Goal: Task Accomplishment & Management: Complete application form

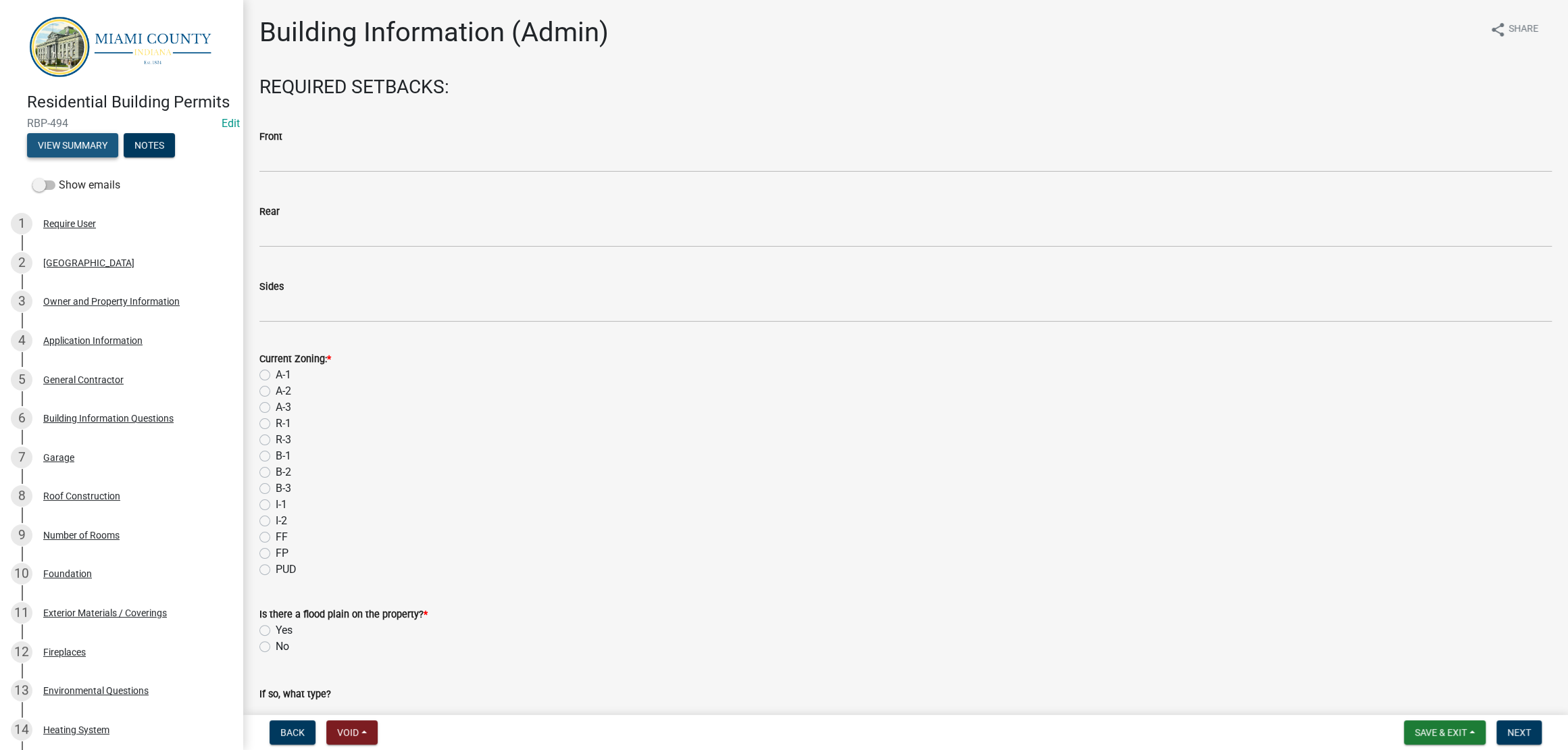
click at [105, 158] on button "View Summary" at bounding box center [72, 145] width 91 height 24
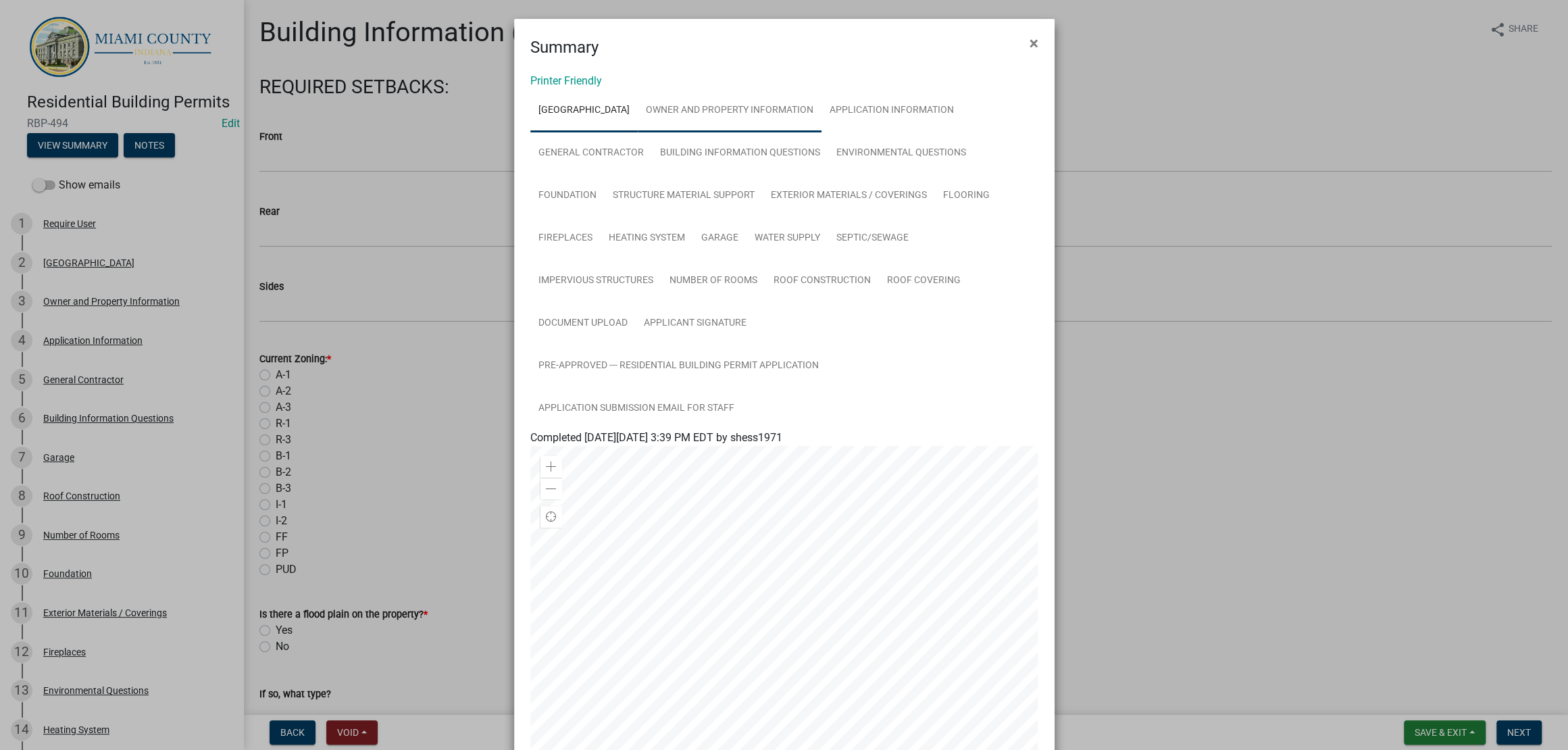
click at [822, 133] on link "Owner and Property Information" at bounding box center [729, 111] width 184 height 43
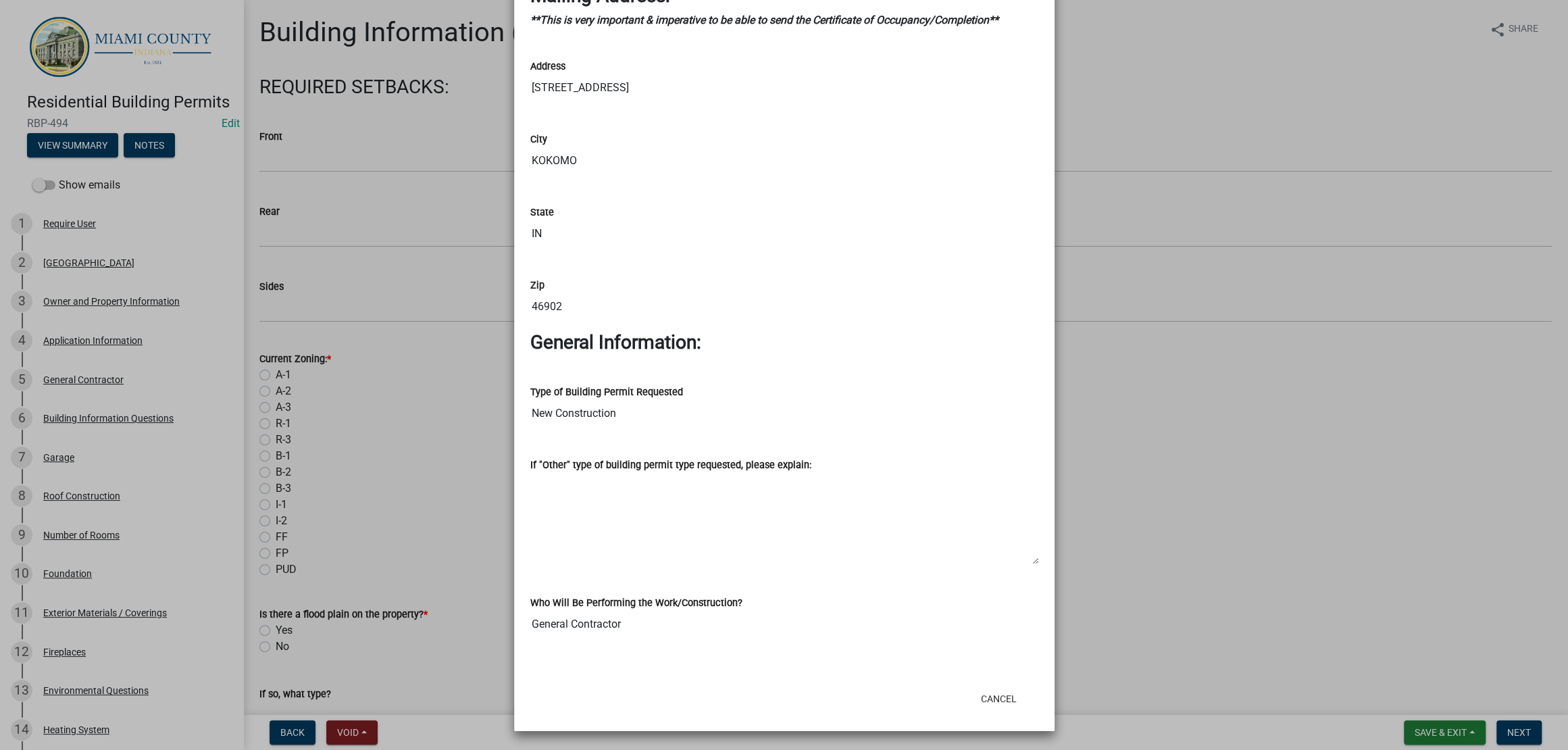
scroll to position [2124, 0]
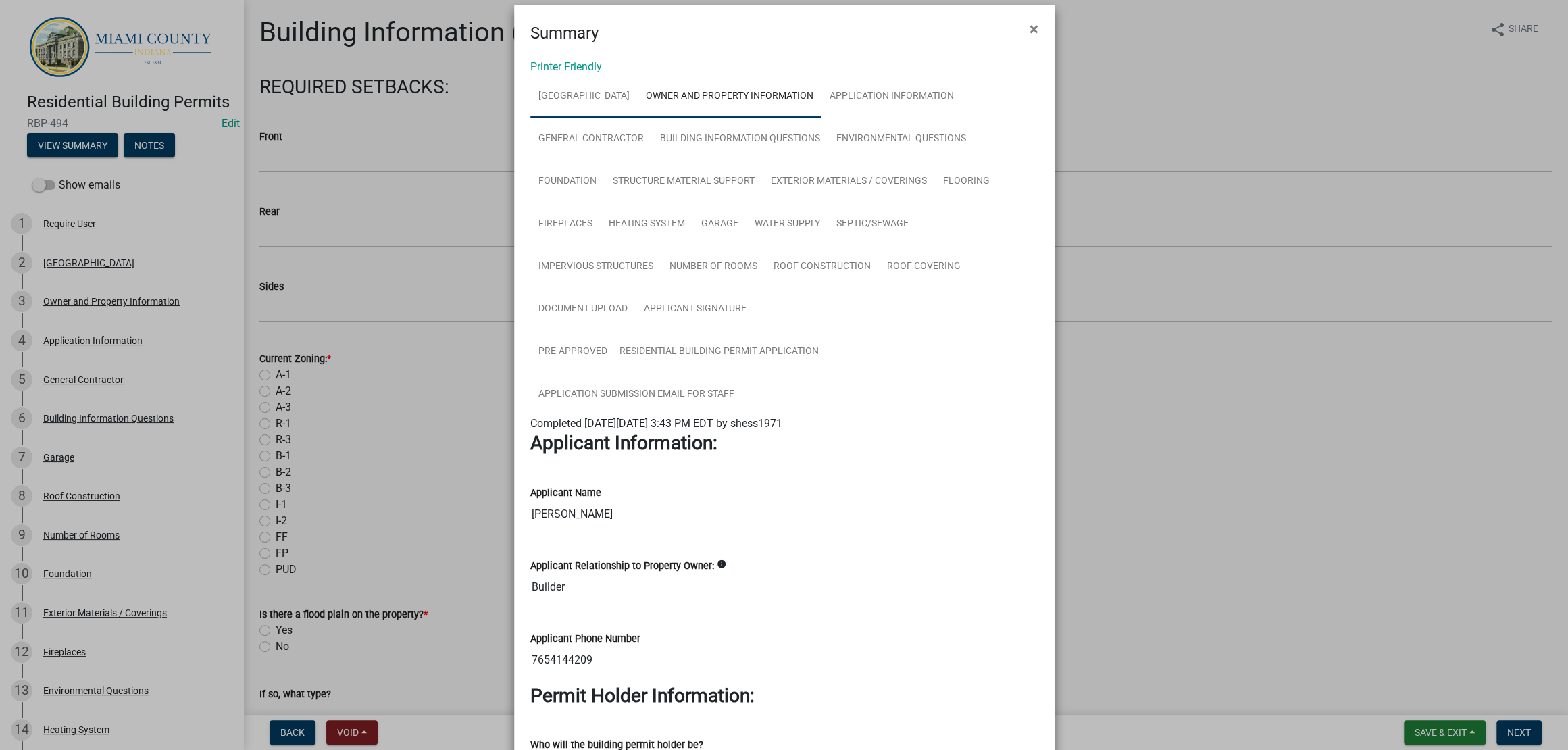
click at [590, 118] on link "[GEOGRAPHIC_DATA]" at bounding box center [584, 97] width 107 height 43
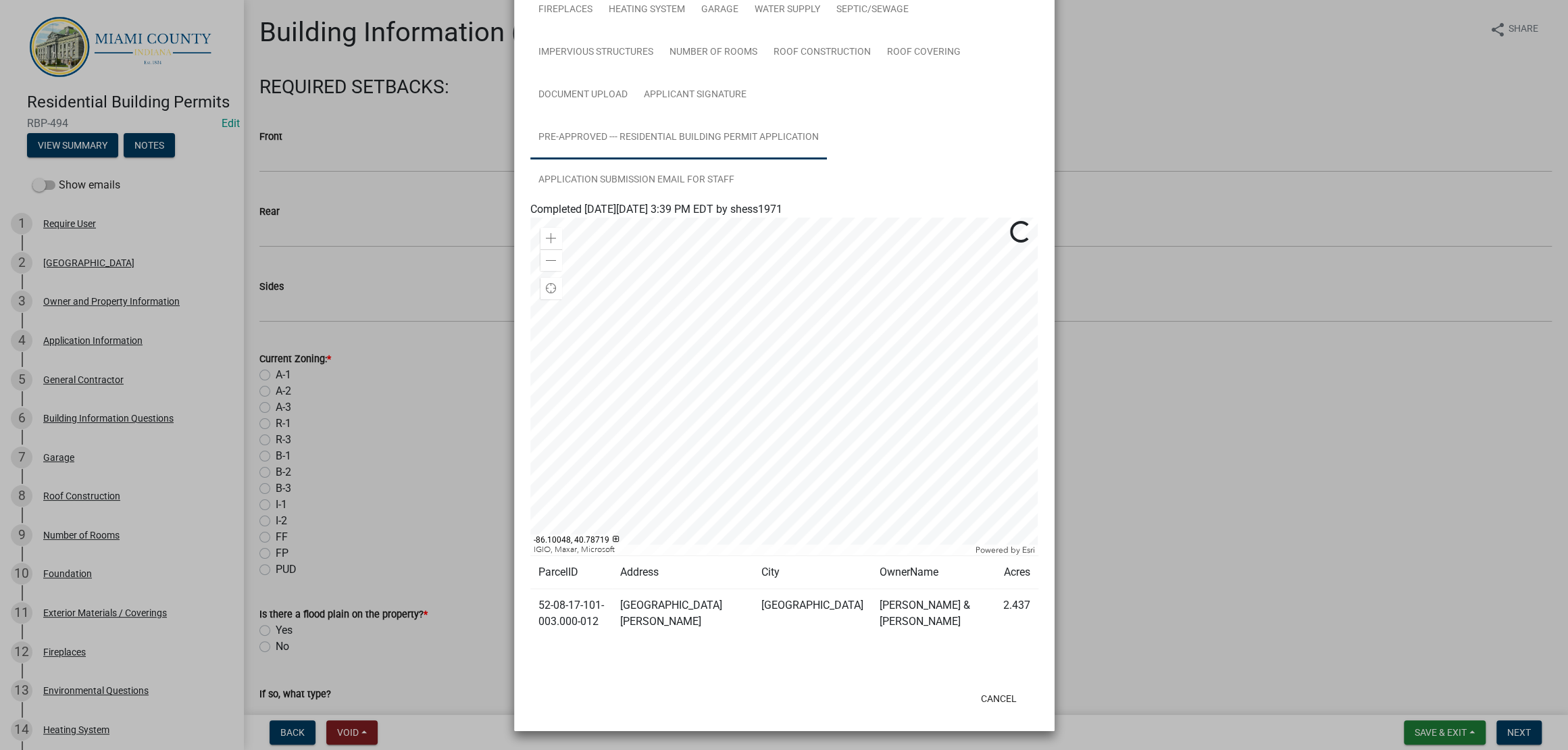
scroll to position [427, 0]
drag, startPoint x: 617, startPoint y: 599, endPoint x: 532, endPoint y: 575, distance: 88.3
click at [532, 589] on td "52-08-17-101-003.000-012" at bounding box center [571, 613] width 82 height 49
copy td "52-08-17-101-003.000-012"
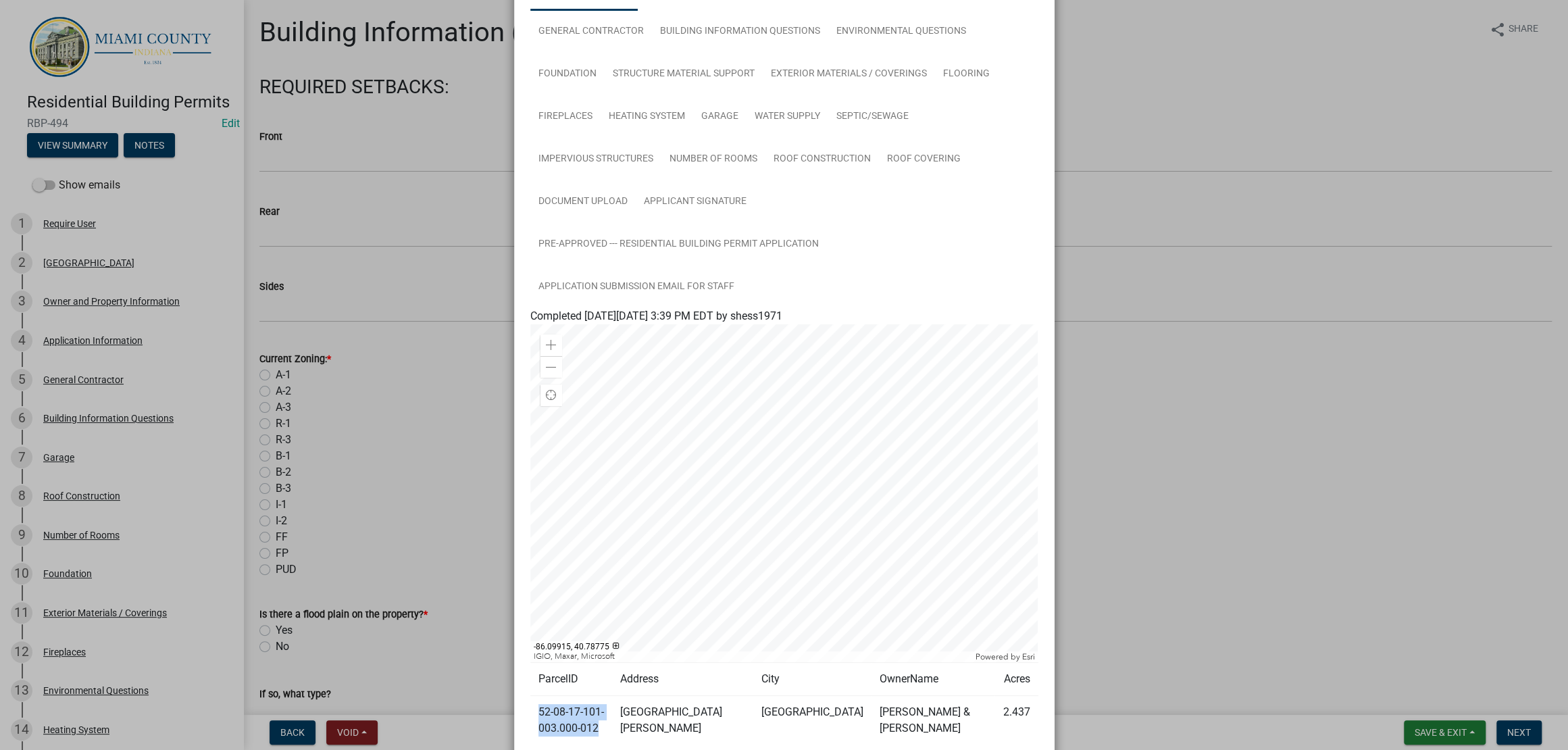
scroll to position [0, 0]
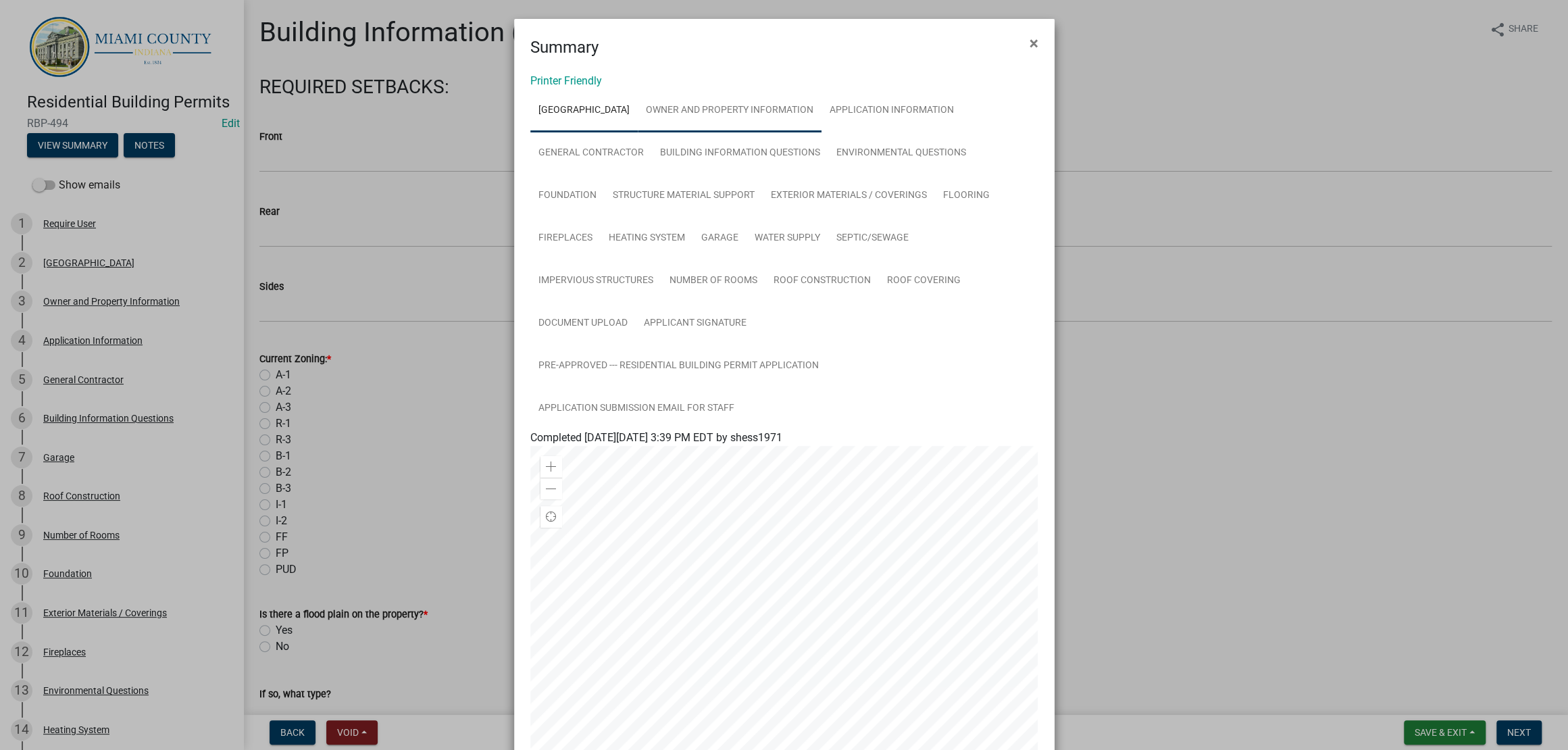
click at [751, 132] on link "Owner and Property Information" at bounding box center [729, 111] width 184 height 43
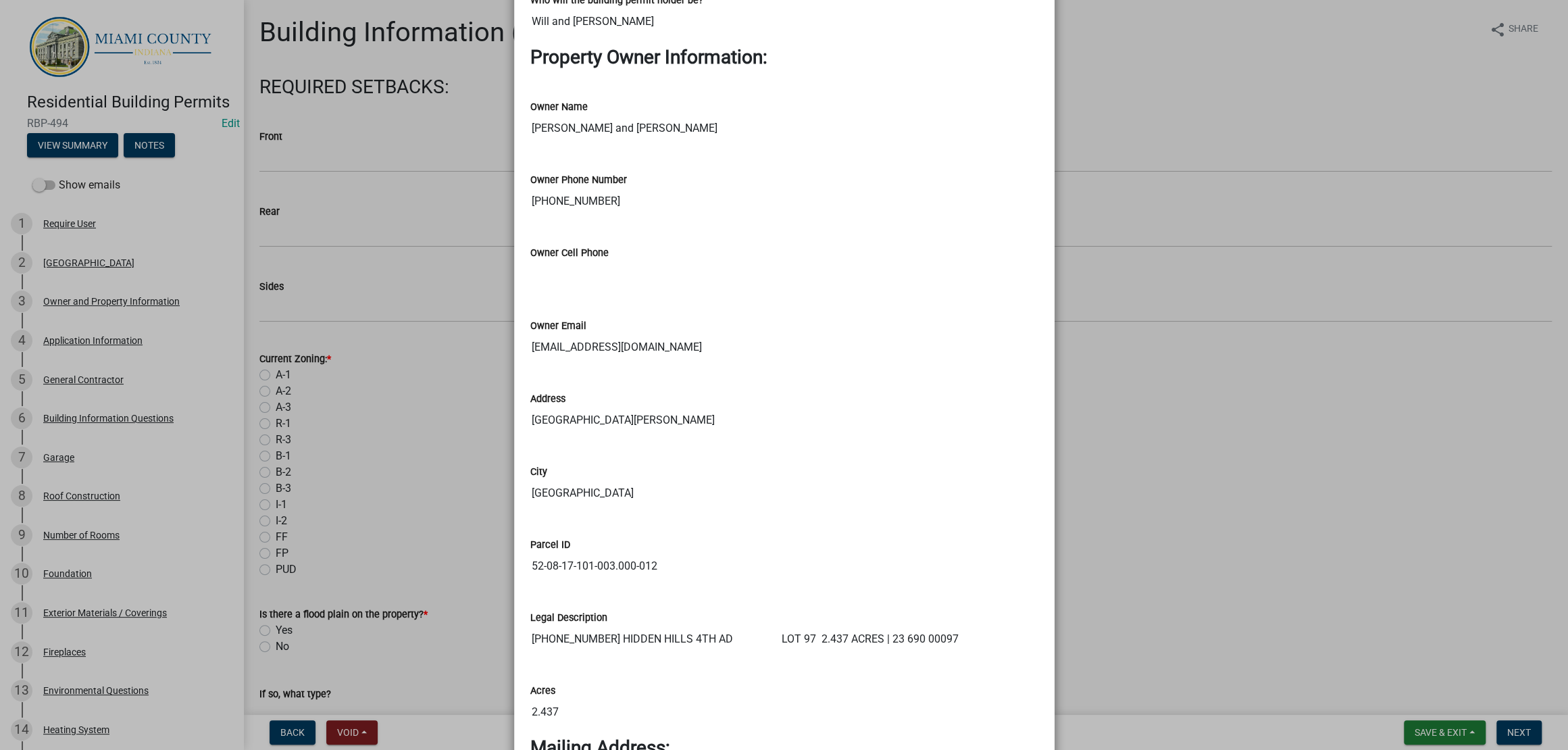
scroll to position [759, 0]
click at [1177, 561] on ngb-modal-window "Summary × Printer Friendly JEFFERSON TOWNSHIP Owner and Property Information Ap…" at bounding box center [784, 375] width 1568 height 750
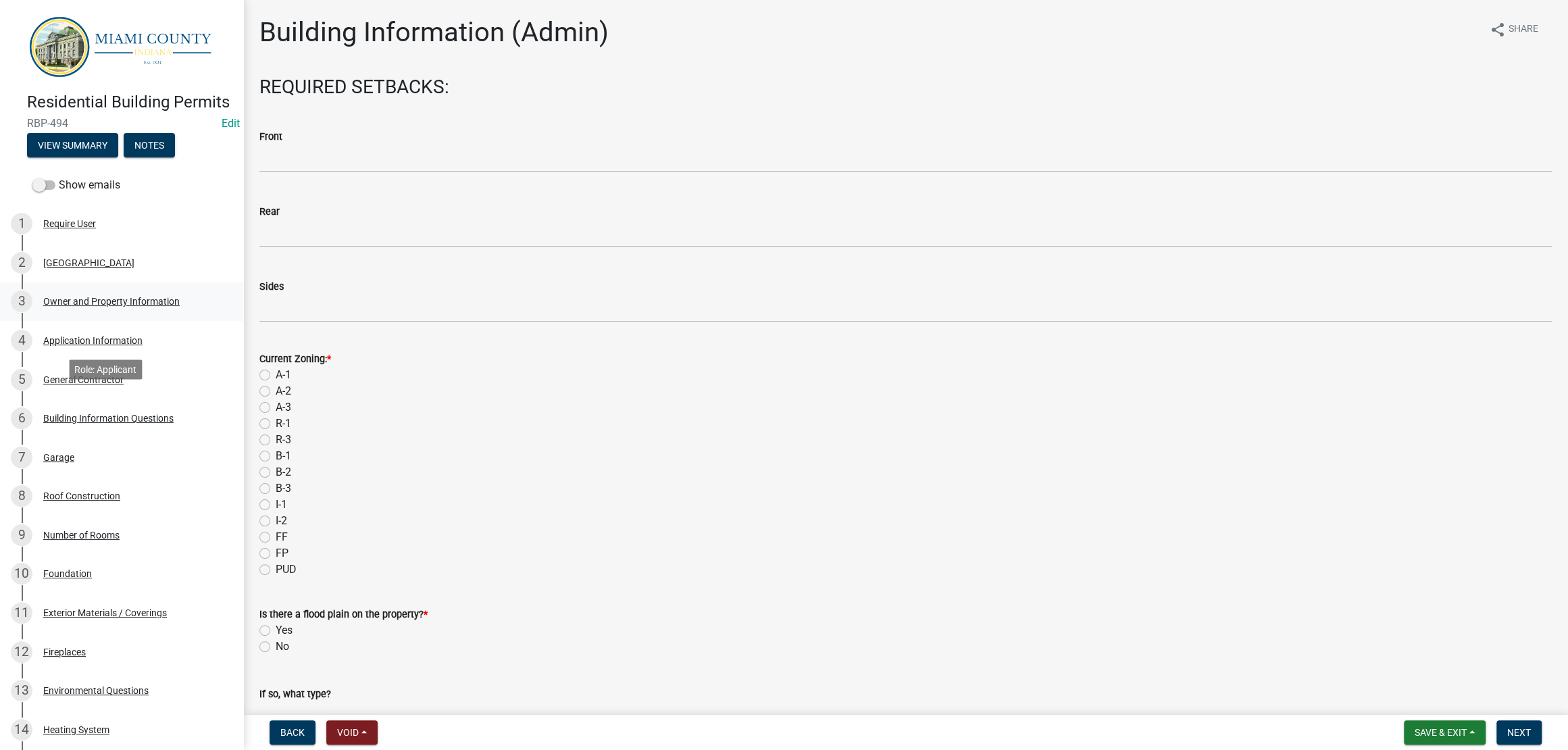
click at [85, 306] on div "Owner and Property Information" at bounding box center [112, 301] width 137 height 10
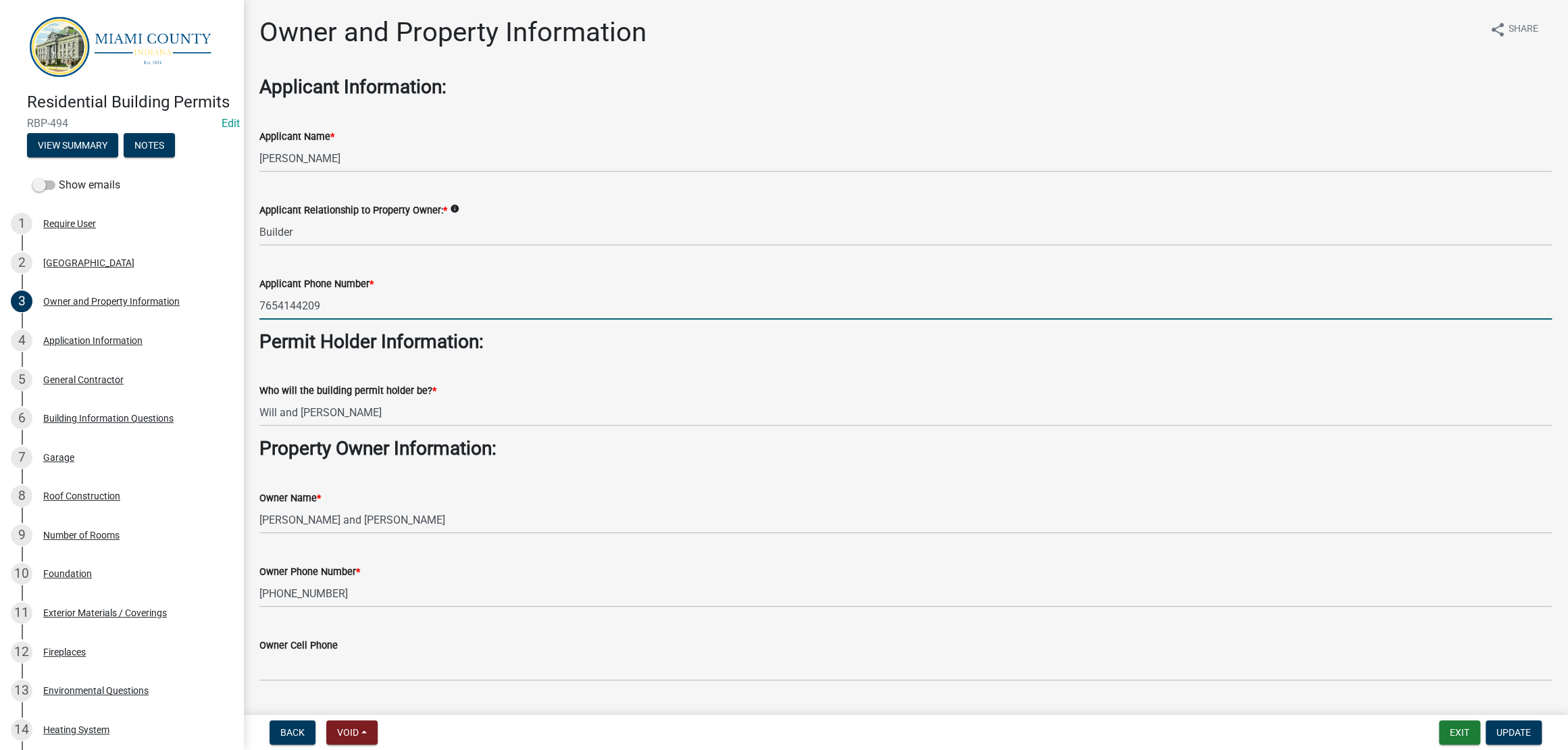
click at [284, 319] on input "7654144209" at bounding box center [906, 306] width 1293 height 27
click at [312, 319] on input "765-4144209" at bounding box center [906, 306] width 1293 height 27
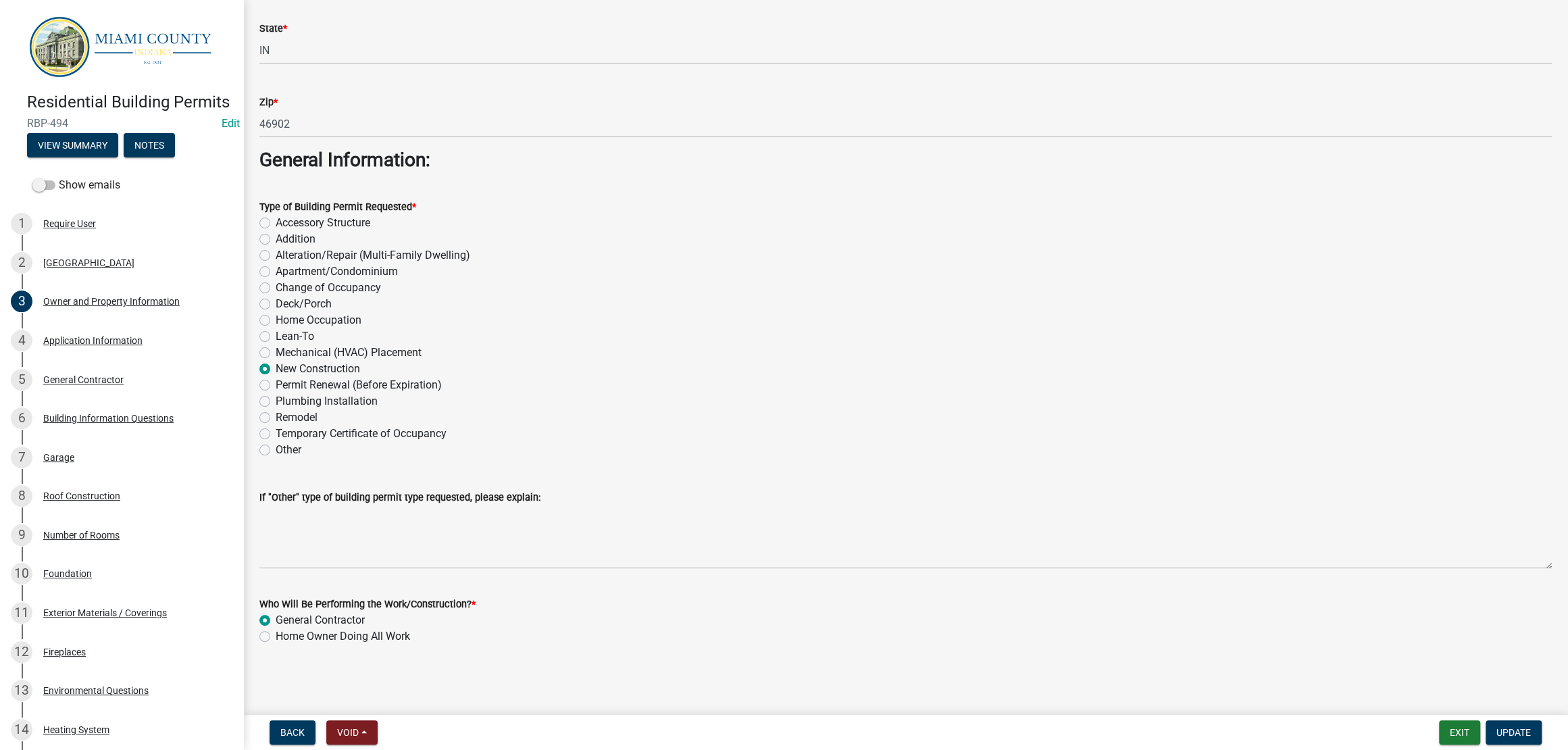
scroll to position [1827, 0]
type input "[PHONE_NUMBER]"
click at [1506, 727] on span "Update" at bounding box center [1513, 731] width 35 height 10
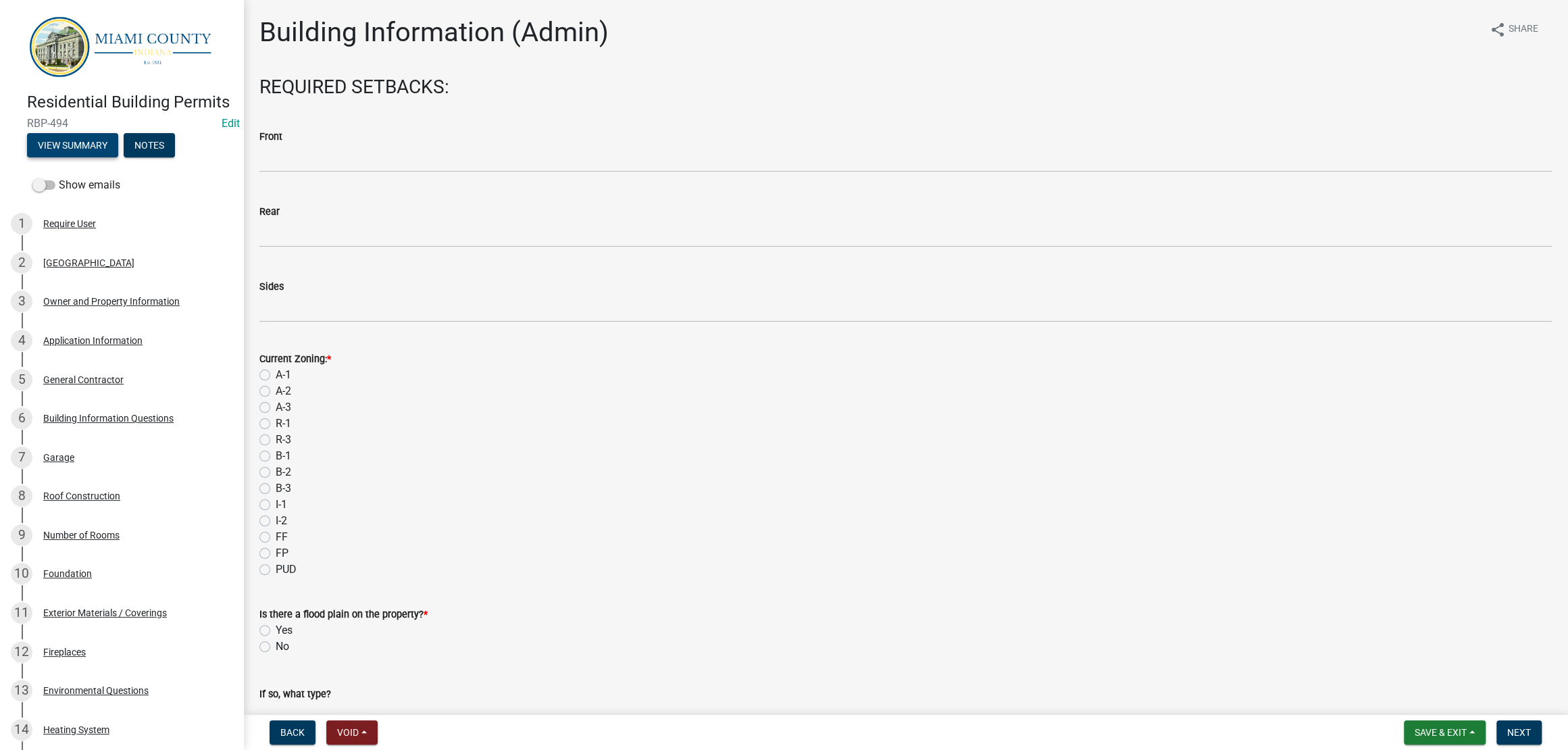
click at [87, 158] on button "View Summary" at bounding box center [72, 145] width 91 height 24
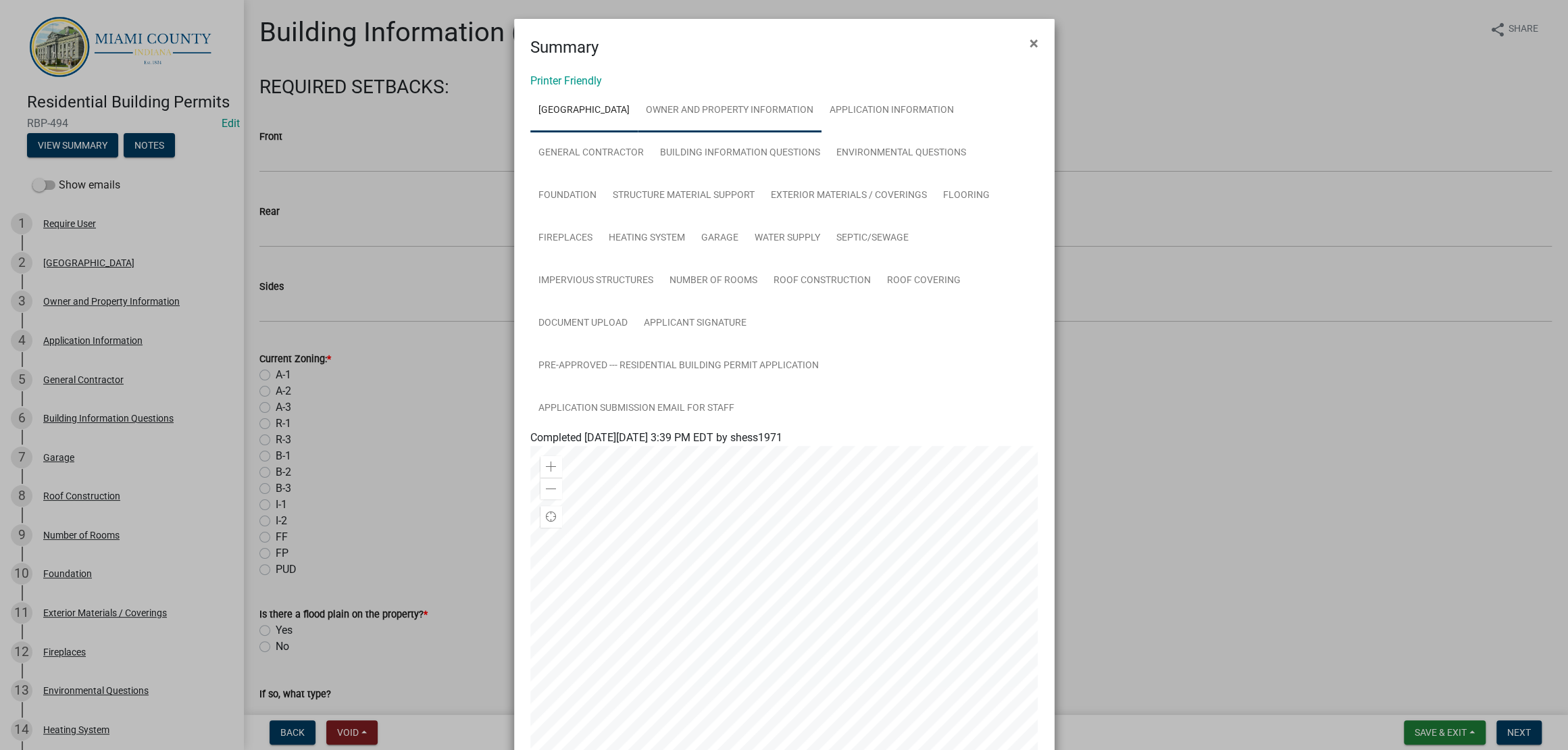
click at [787, 132] on link "Owner and Property Information" at bounding box center [729, 111] width 184 height 43
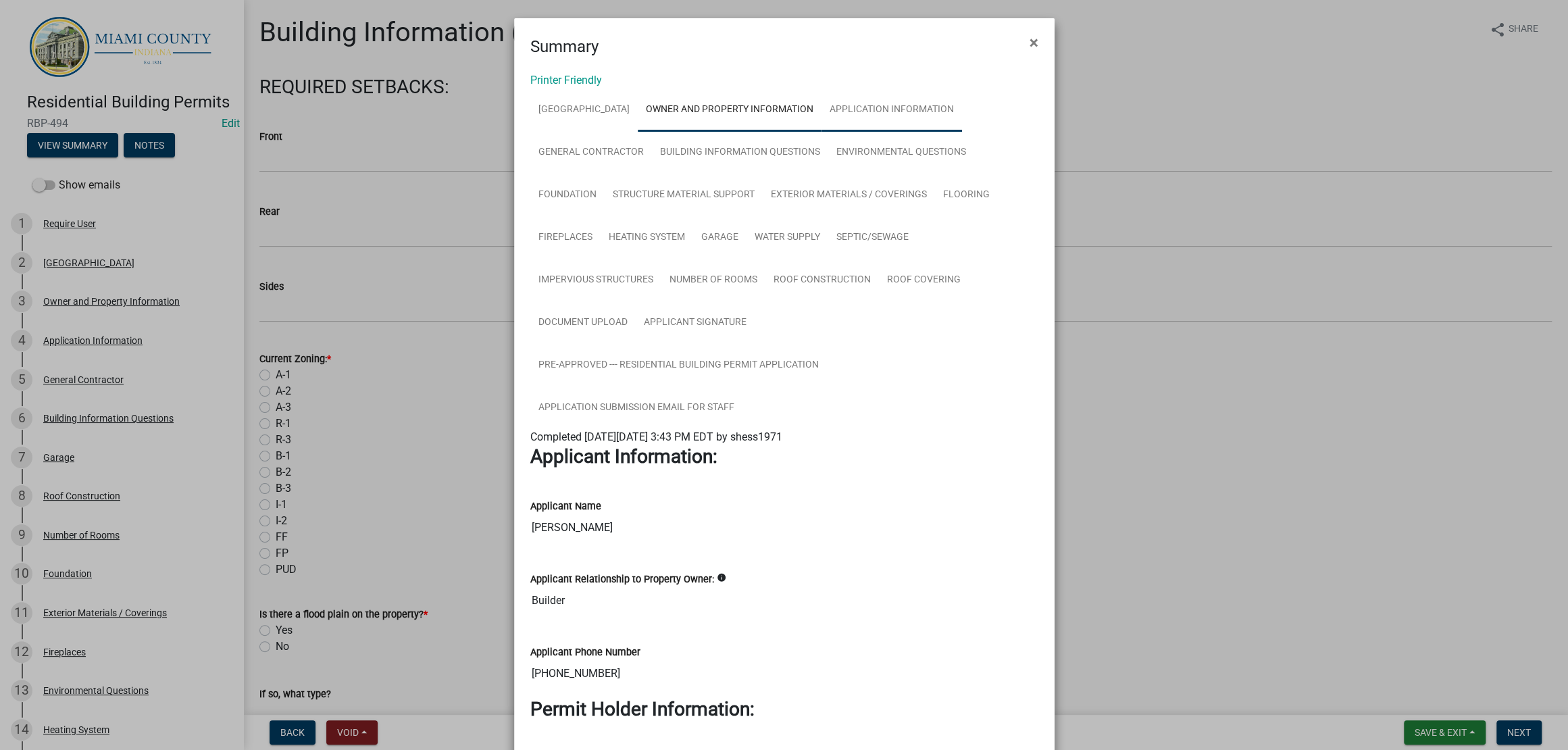
click at [822, 132] on link "Application Information" at bounding box center [892, 110] width 141 height 43
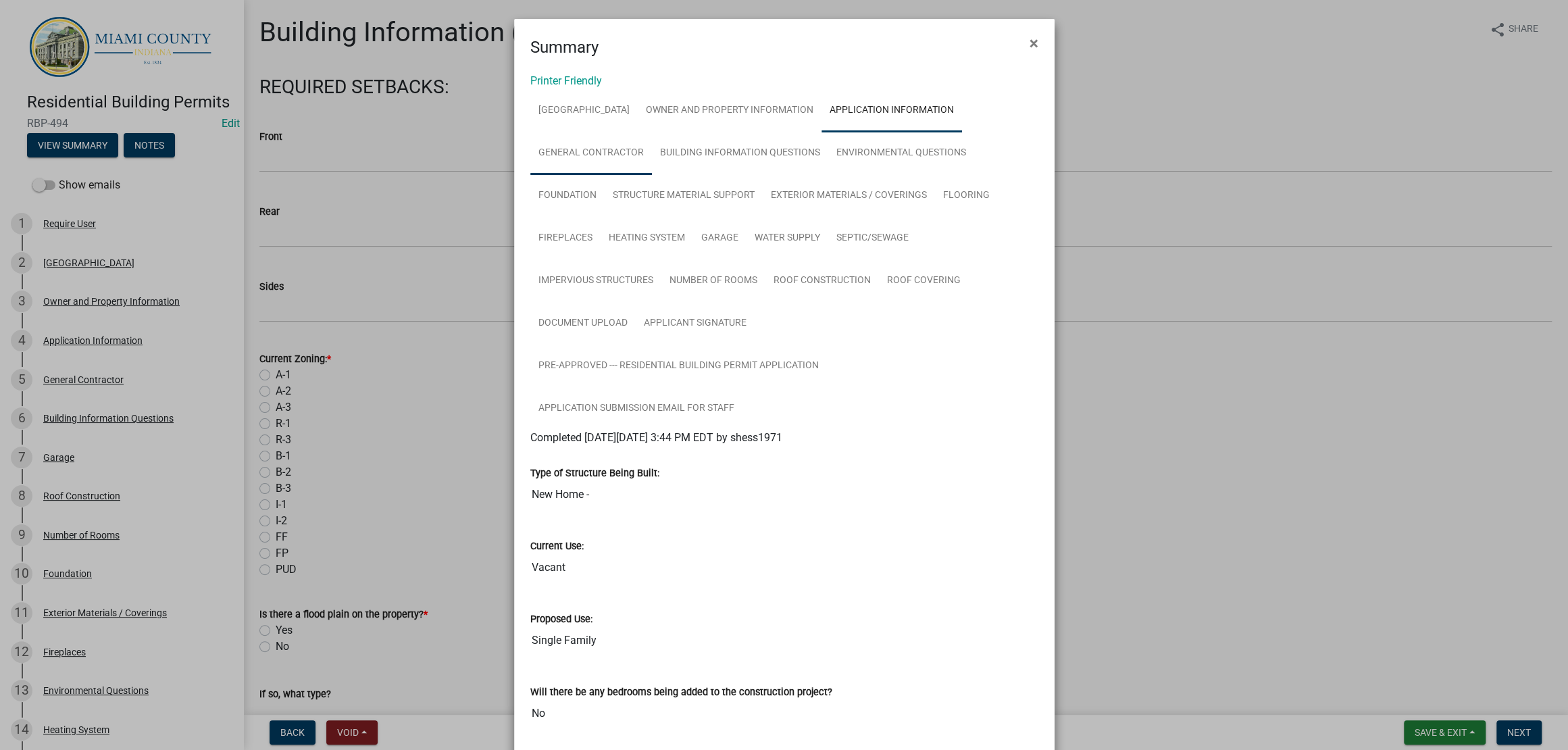
click at [652, 170] on link "General Contractor" at bounding box center [591, 154] width 122 height 43
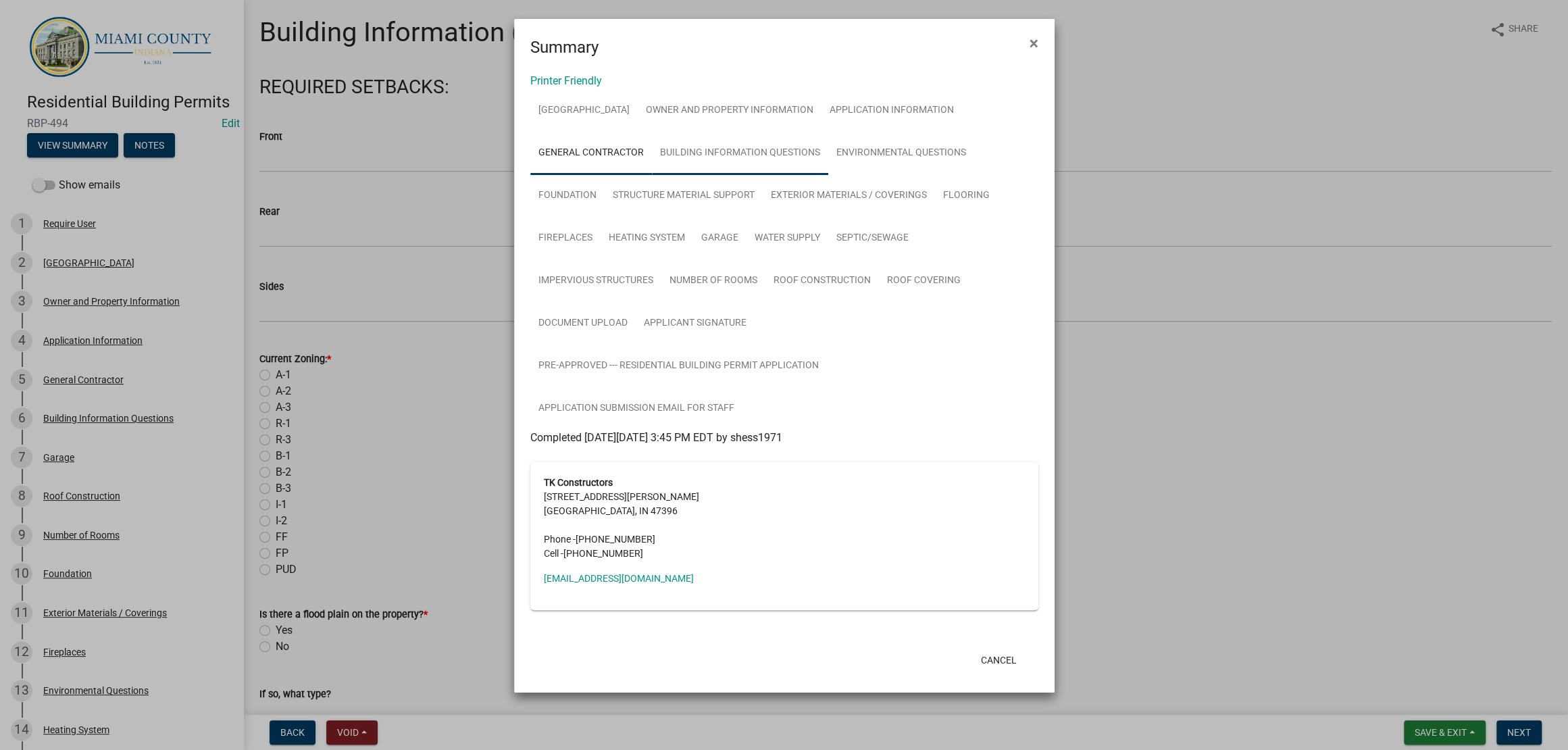
click at [652, 175] on link "Building Information Questions" at bounding box center [740, 154] width 176 height 43
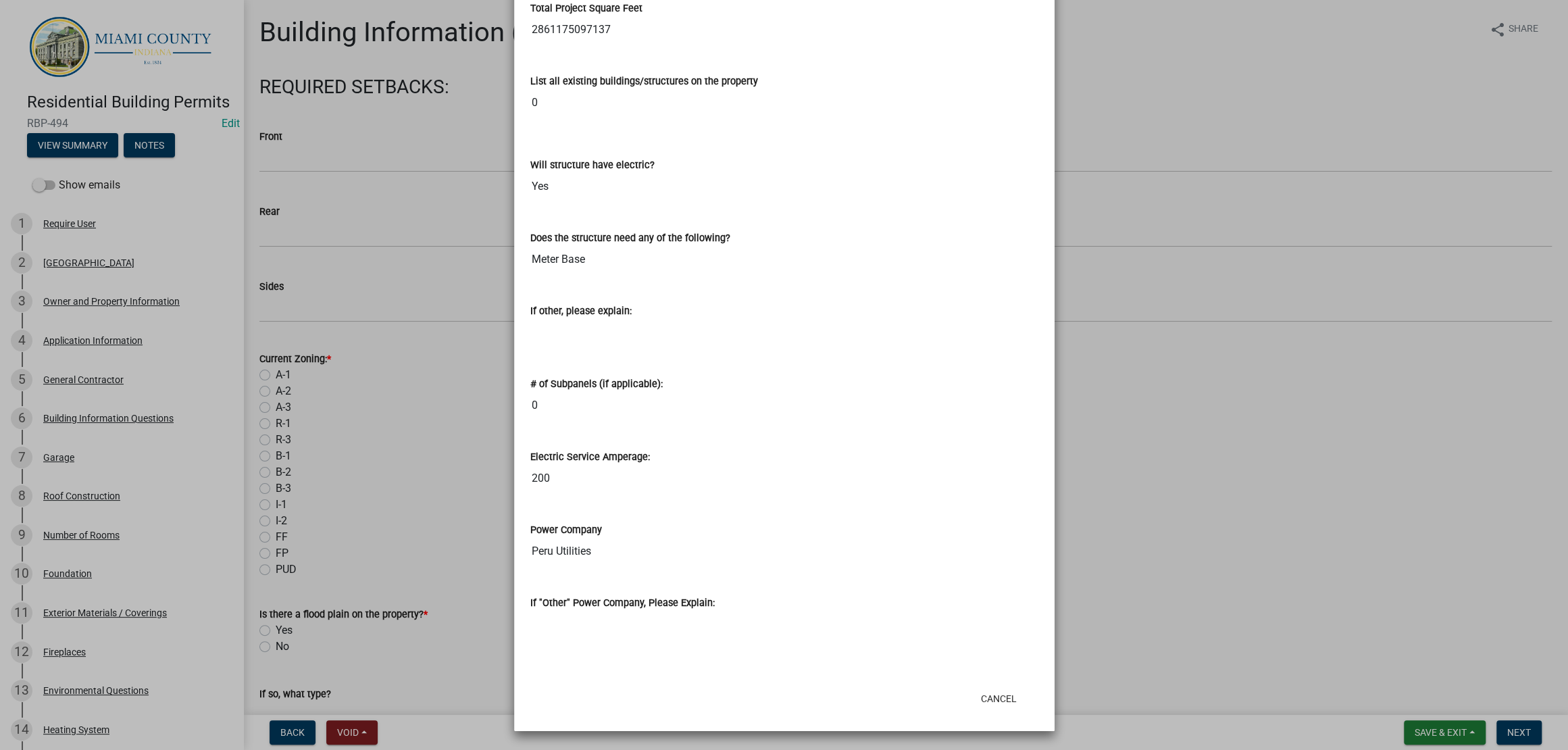
scroll to position [843, 0]
click at [1182, 527] on ngb-modal-window "Summary × Printer Friendly JEFFERSON TOWNSHIP Owner and Property Information Ap…" at bounding box center [784, 375] width 1568 height 750
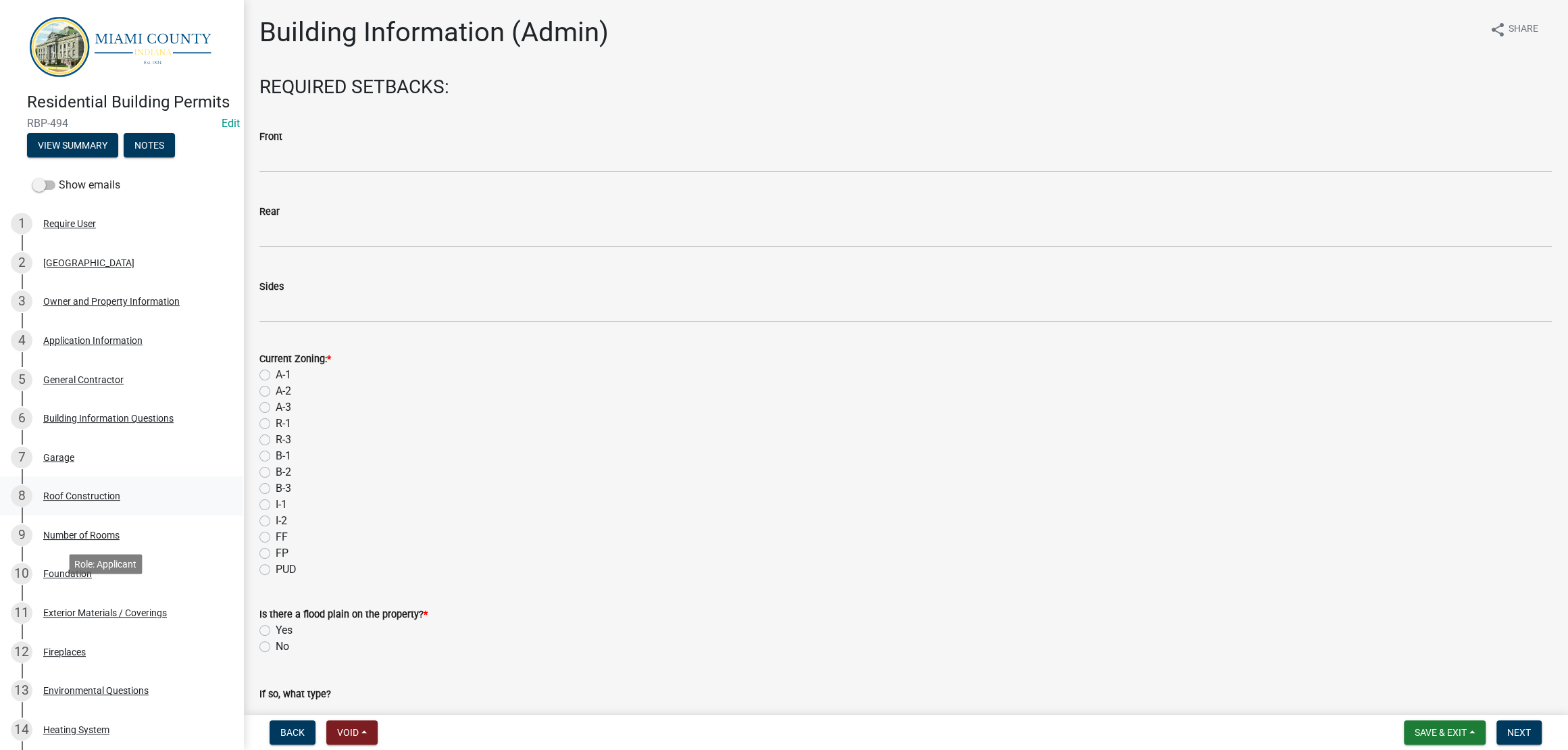
drag, startPoint x: 90, startPoint y: 604, endPoint x: 92, endPoint y: 637, distance: 33.1
click at [92, 637] on ul "1 Require User 2 [GEOGRAPHIC_DATA] 3 Owner and Property Information 4 Applicati…" at bounding box center [122, 729] width 243 height 1061
click at [89, 422] on div "Building Information Questions" at bounding box center [109, 418] width 130 height 10
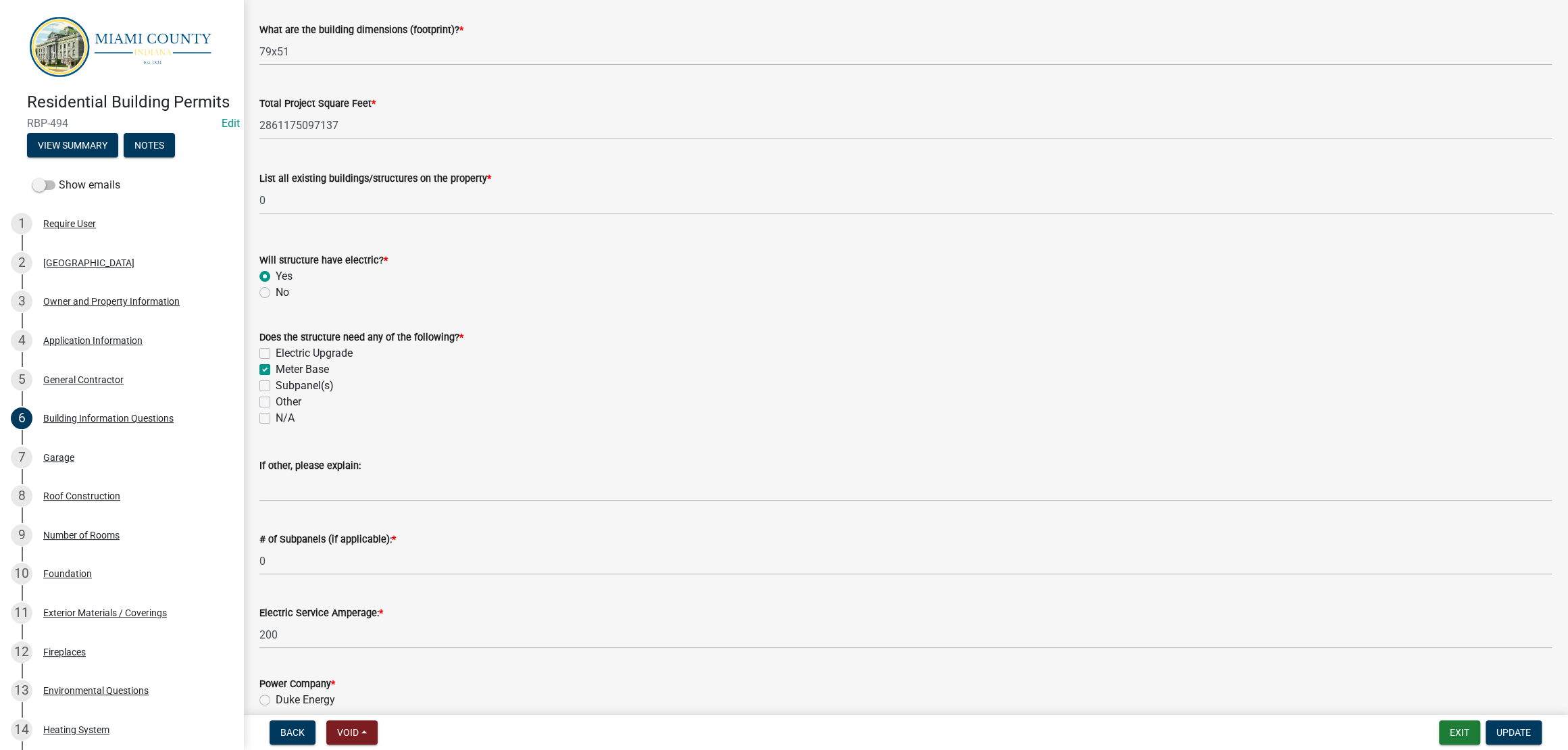
scroll to position [299, 0]
click at [349, 212] on div "List all existing buildings/structures on the property * 0" at bounding box center [906, 180] width 1293 height 63
click at [48, 158] on button "View Summary" at bounding box center [72, 145] width 91 height 24
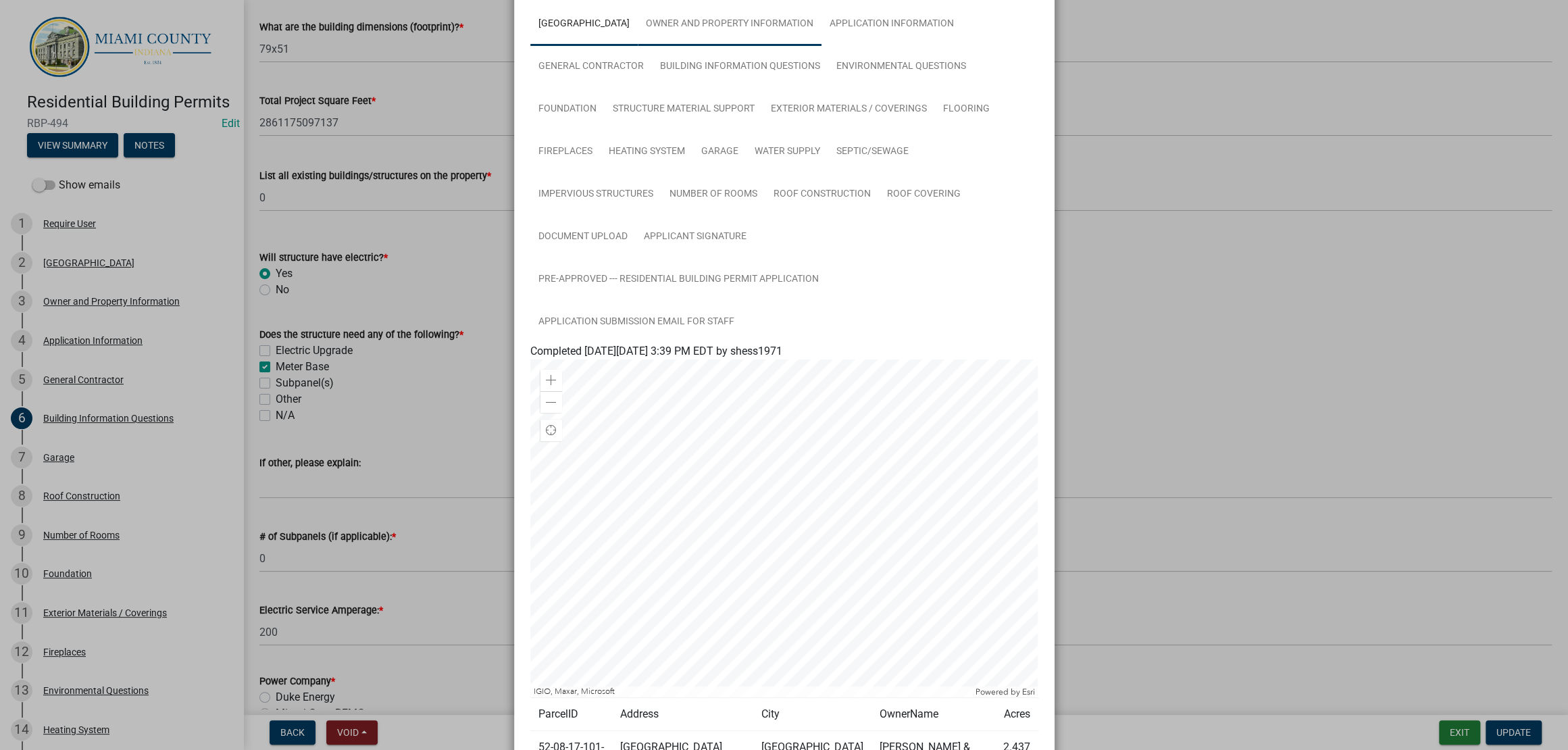
scroll to position [85, 0]
click at [746, 34] on link "Owner and Property Information" at bounding box center [729, 26] width 184 height 43
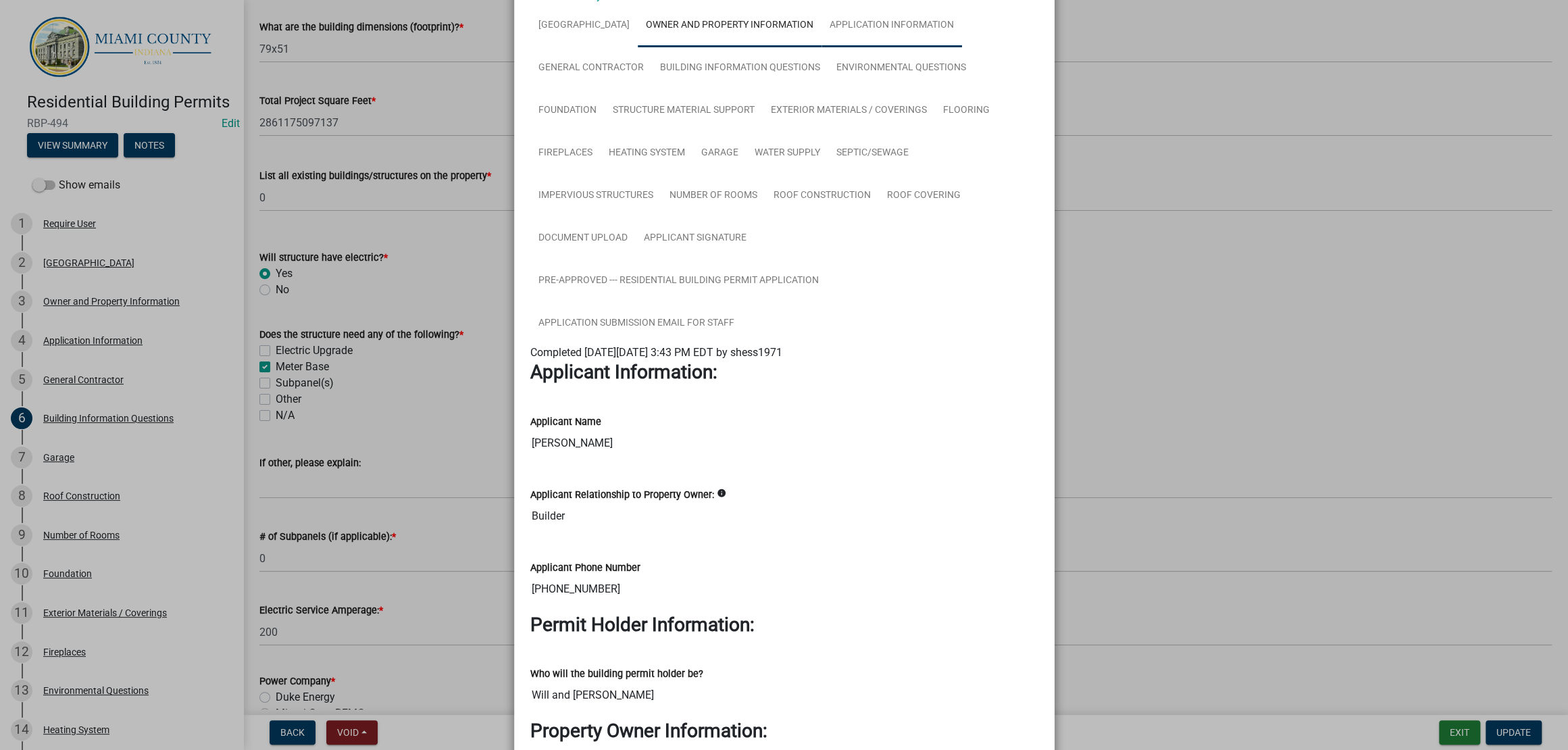
click at [822, 47] on link "Application Information" at bounding box center [892, 26] width 141 height 43
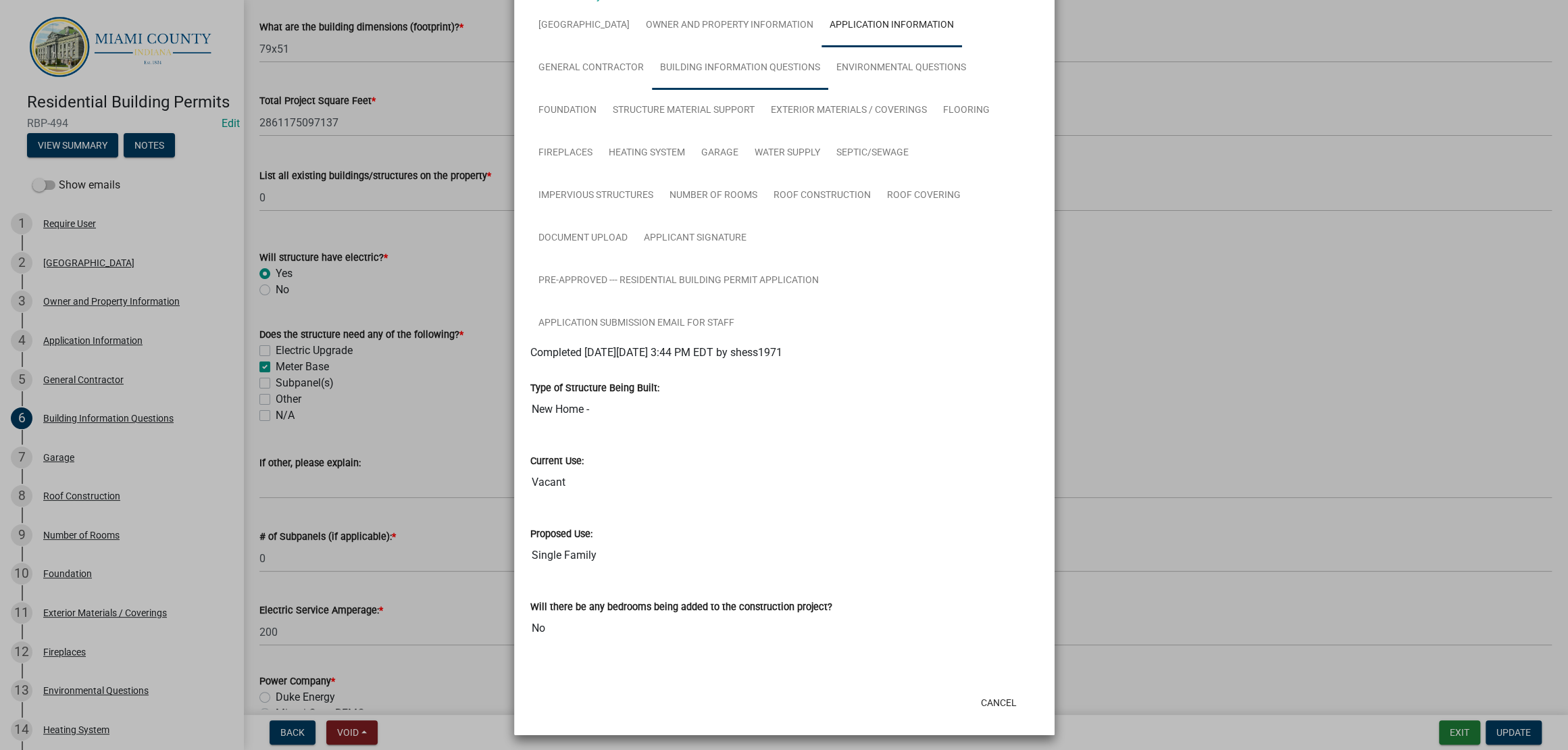
click at [671, 90] on link "Building Information Questions" at bounding box center [740, 68] width 176 height 43
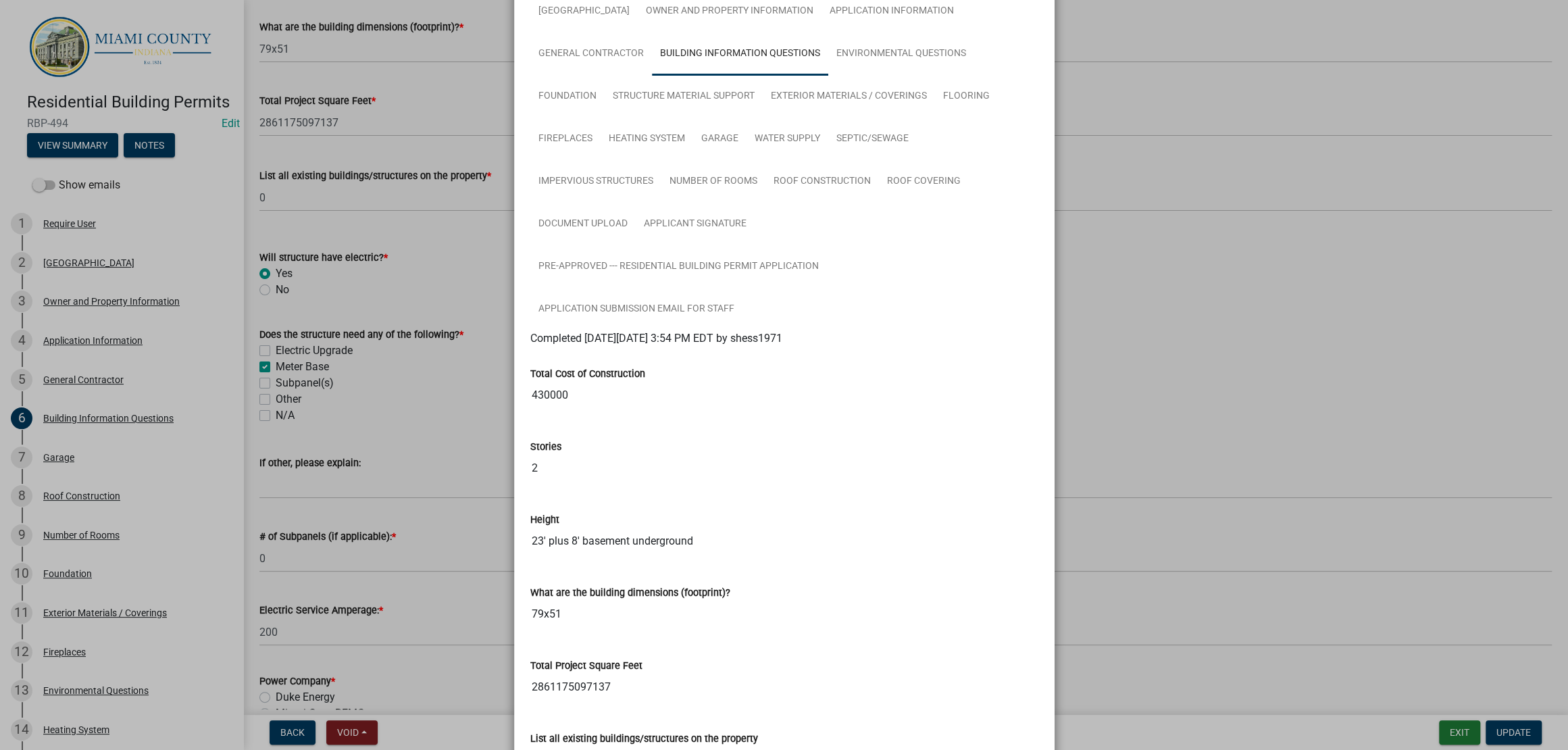
scroll to position [0, 0]
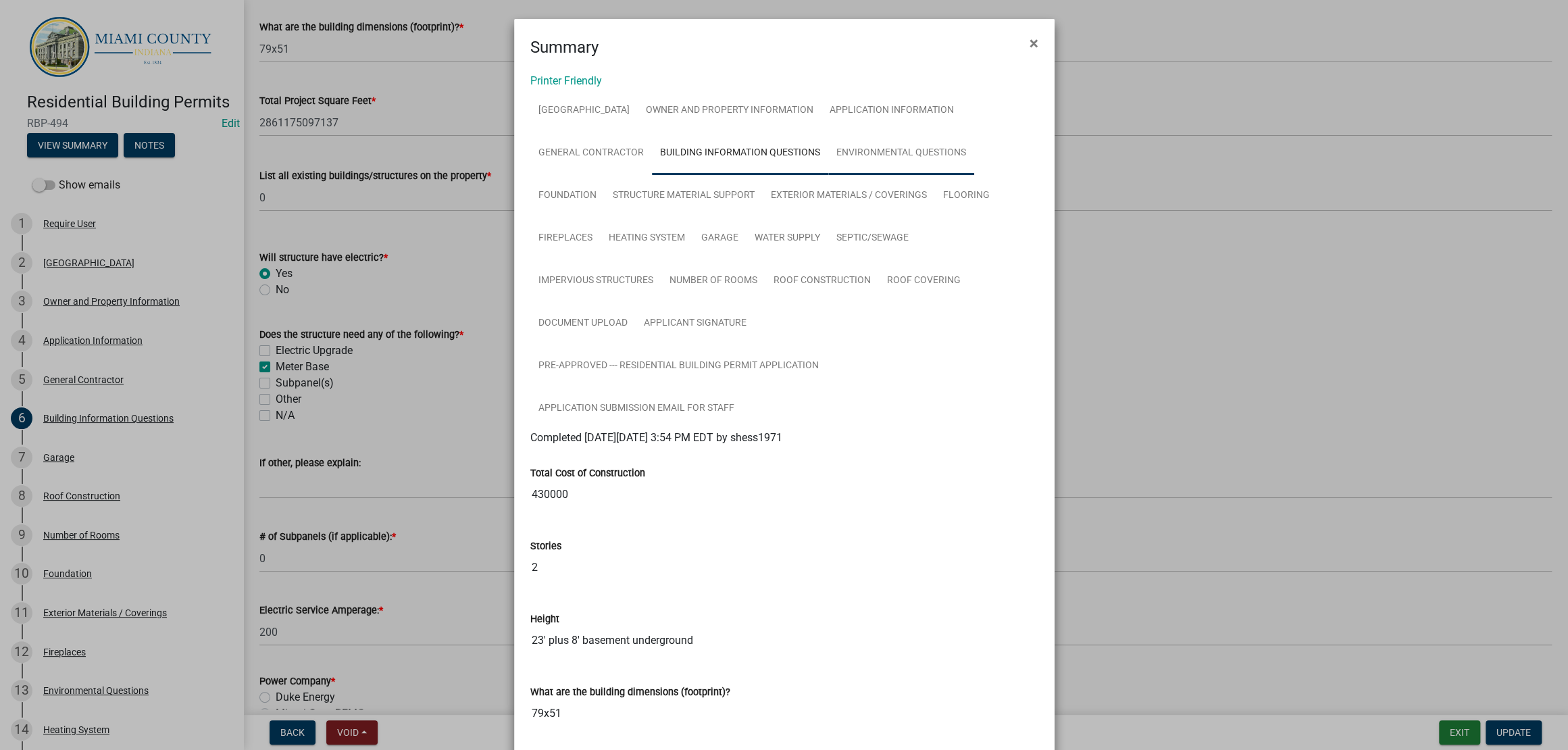
click at [830, 175] on link "Environmental Questions" at bounding box center [901, 154] width 146 height 43
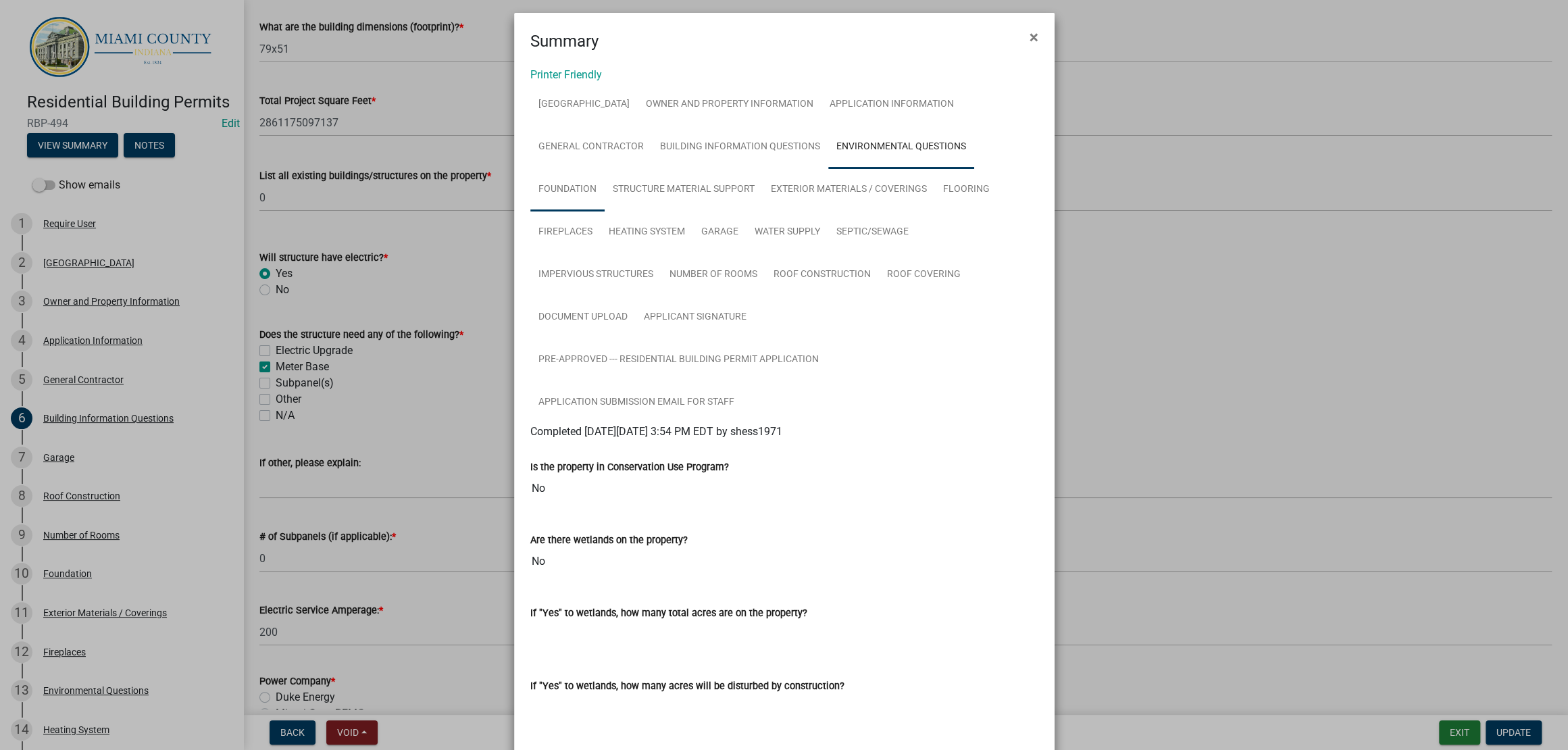
scroll to position [2, 0]
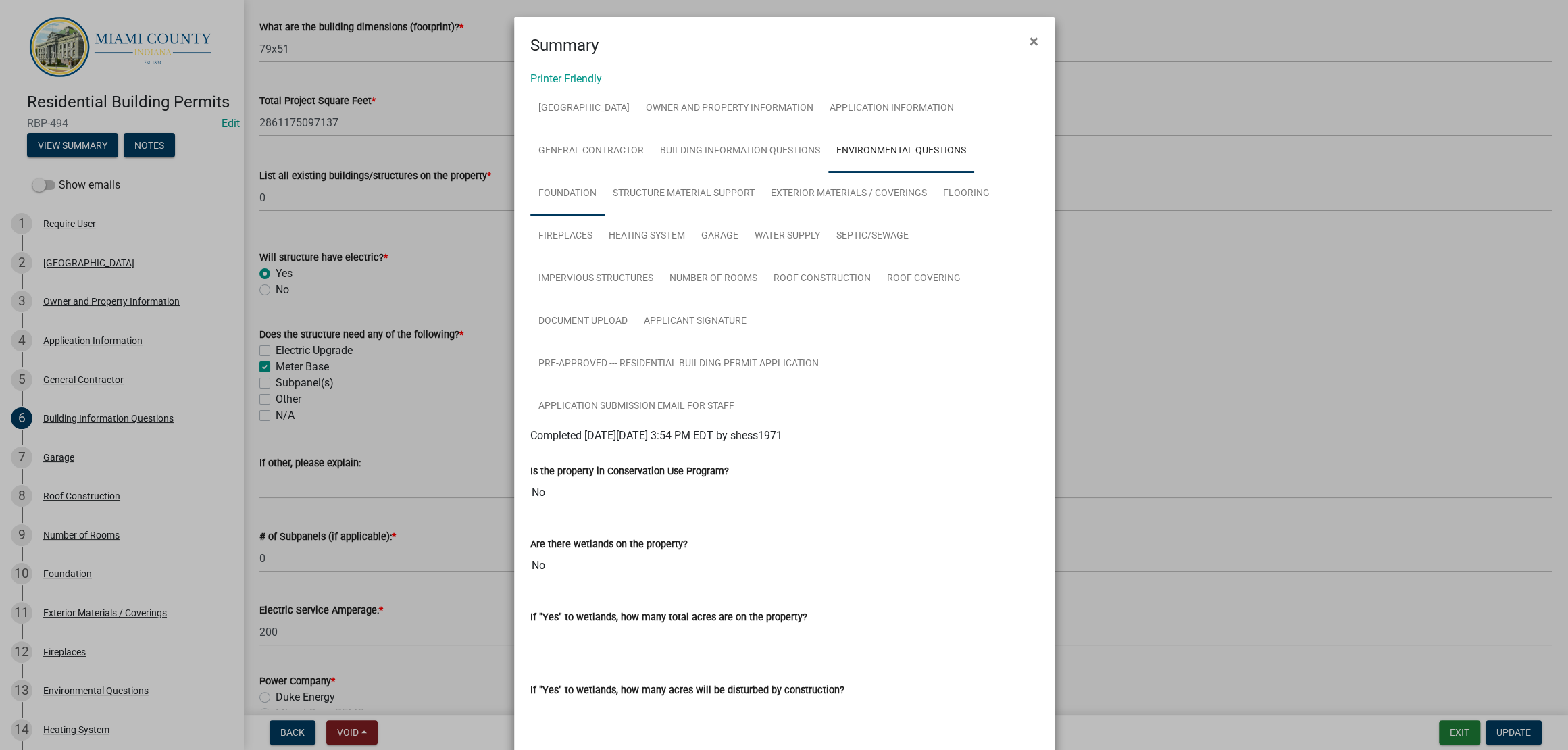
click at [605, 216] on link "Foundation" at bounding box center [567, 194] width 74 height 43
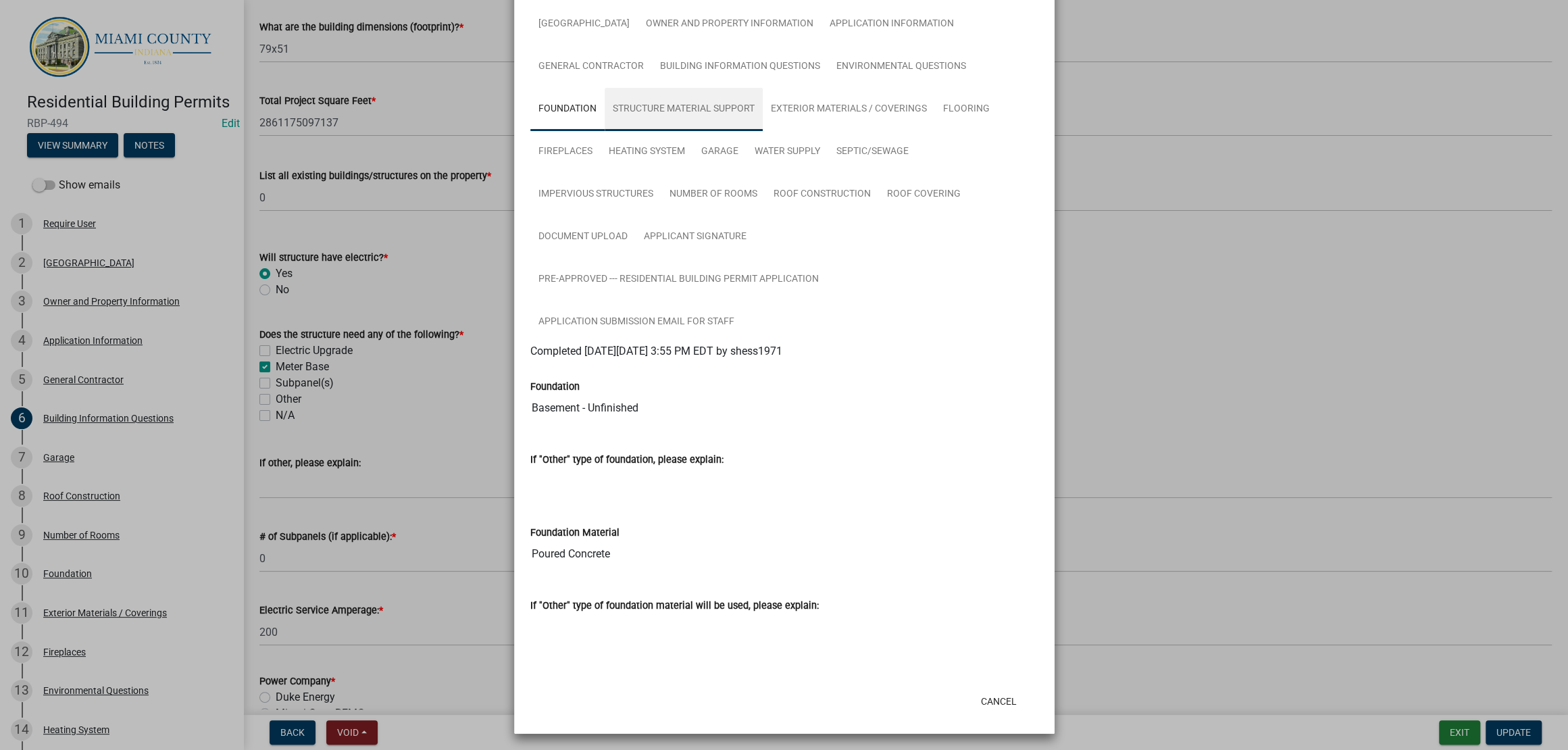
click at [676, 131] on link "Structure Material Support" at bounding box center [683, 109] width 158 height 43
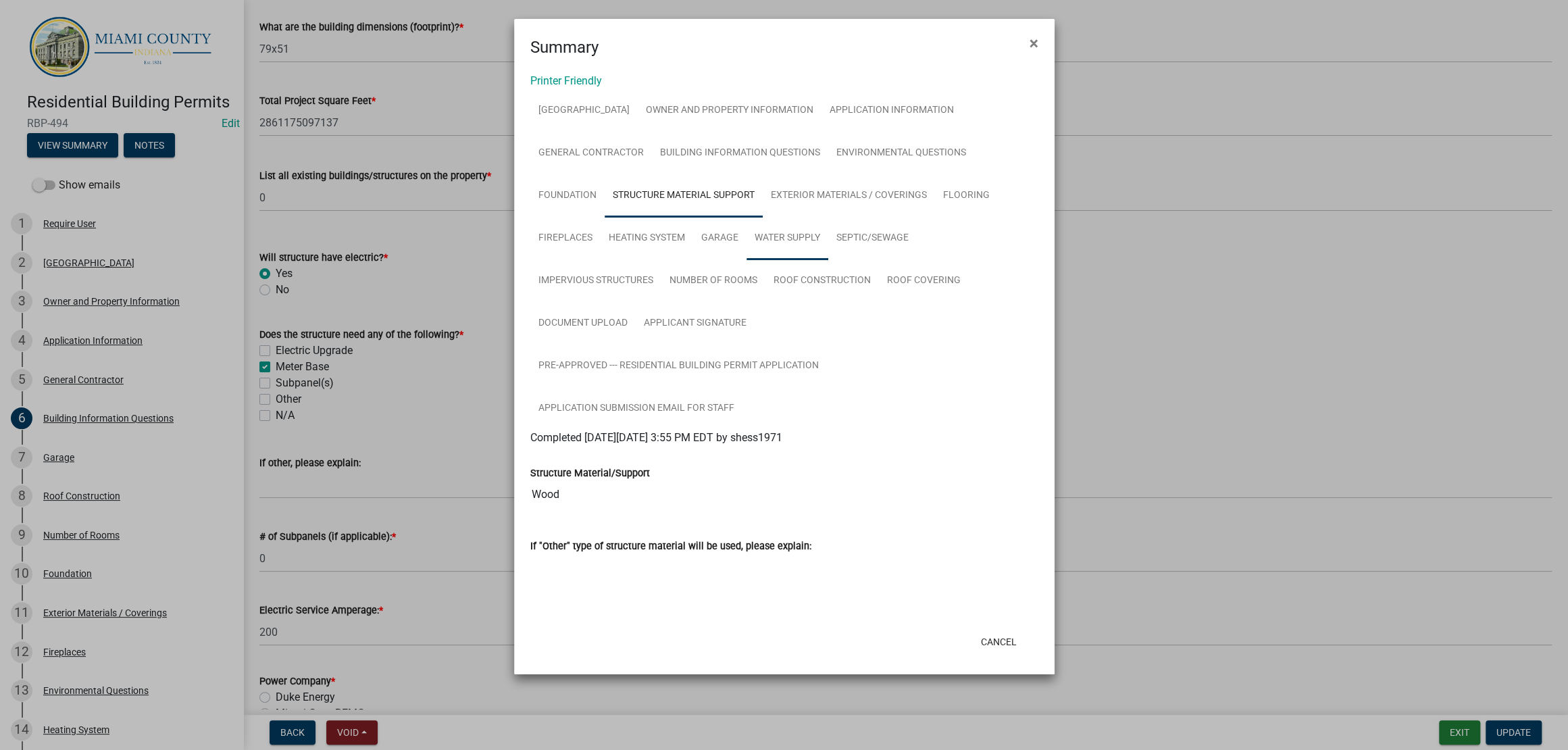
scroll to position [0, 0]
click at [814, 217] on link "Exterior Materials / Coverings" at bounding box center [849, 196] width 172 height 43
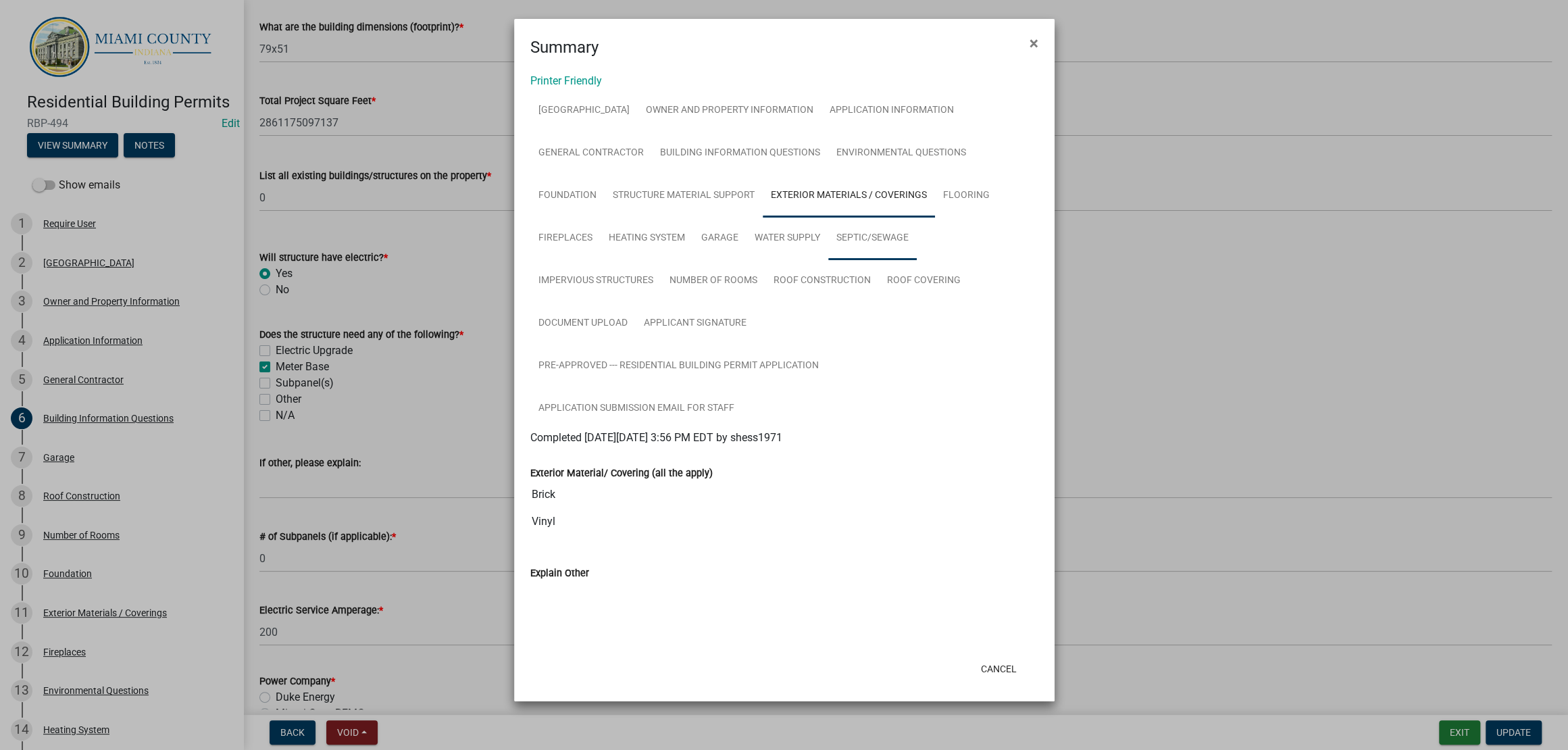
click at [917, 216] on link "Septic/Sewage" at bounding box center [873, 238] width 89 height 43
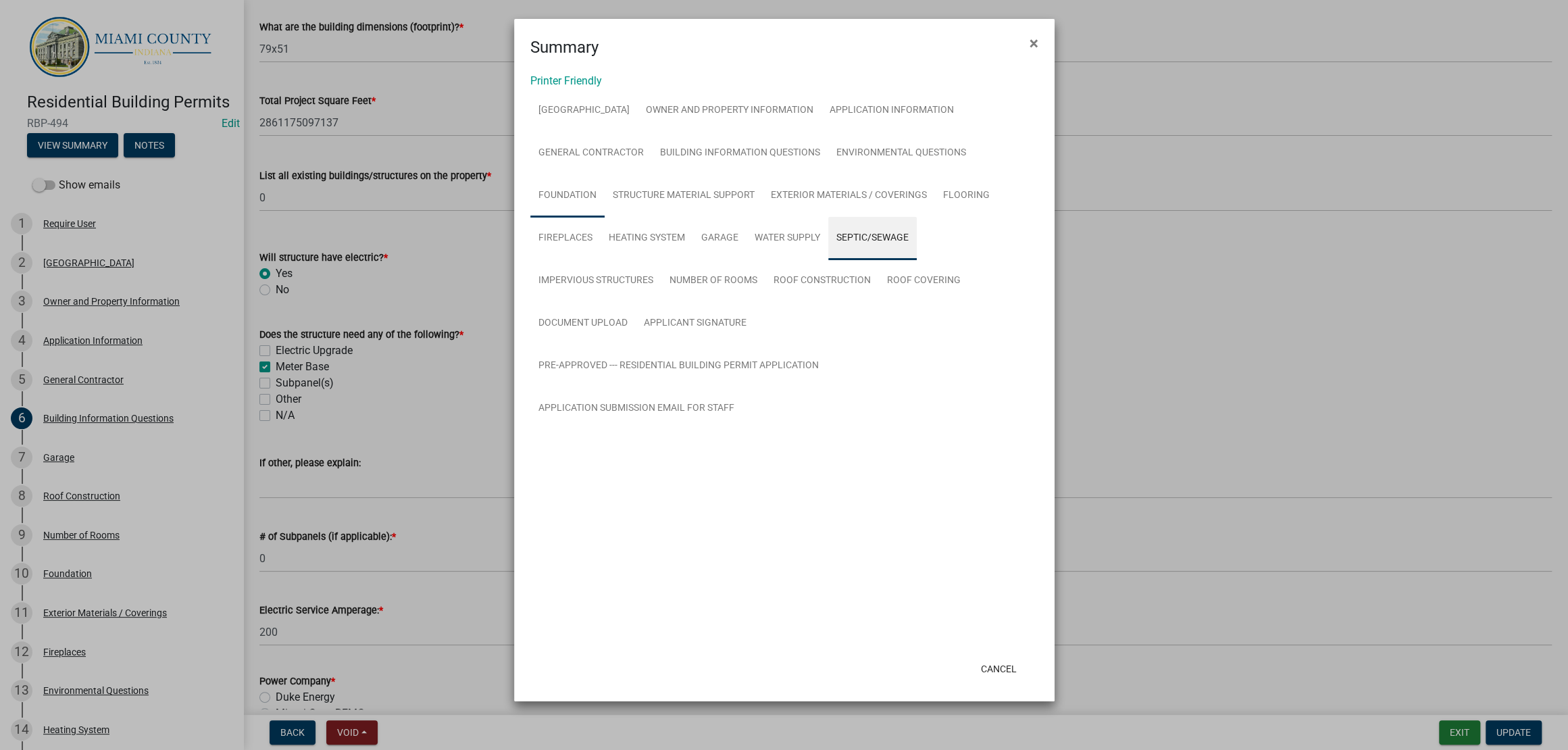
scroll to position [64, 0]
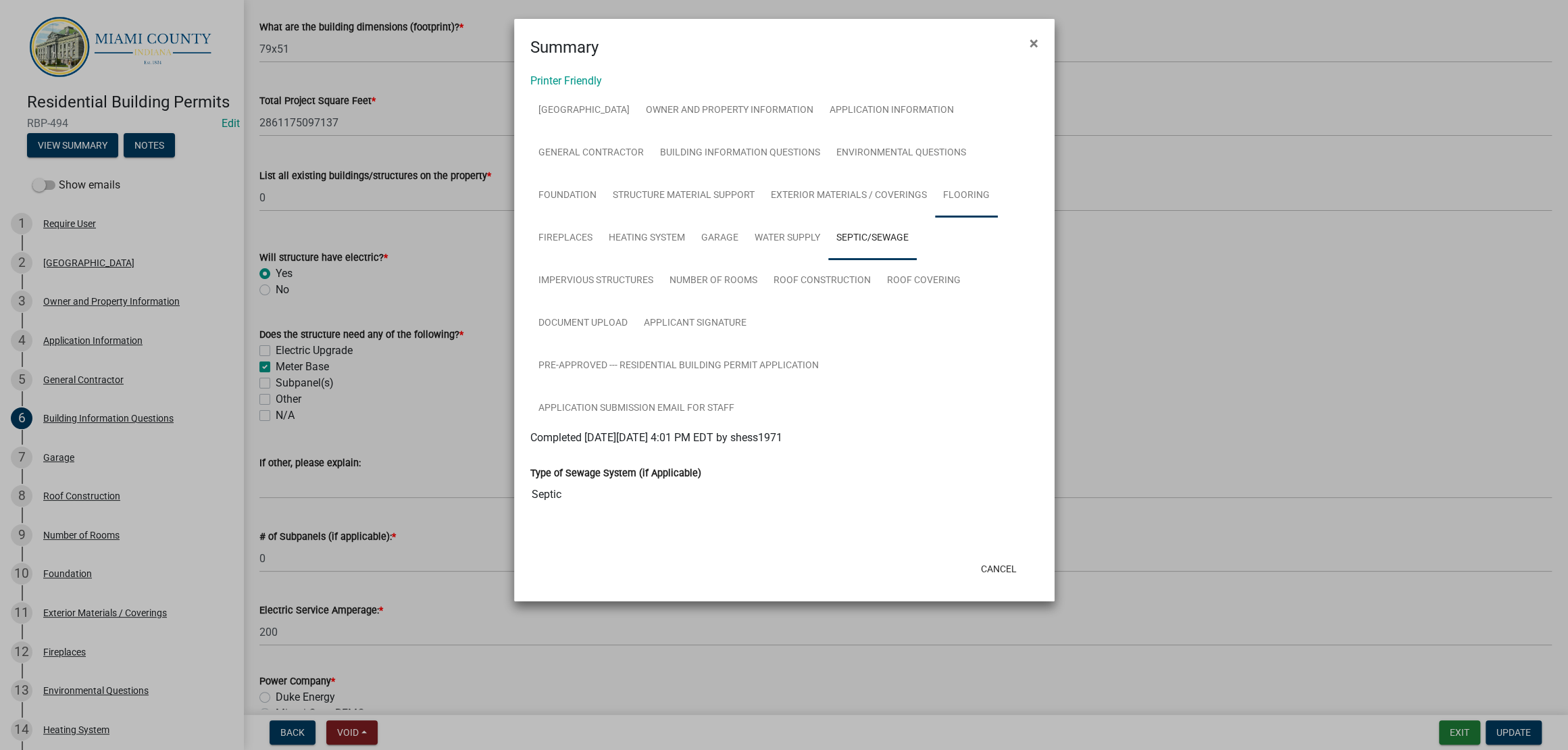
click at [945, 217] on link "Flooring" at bounding box center [967, 196] width 63 height 43
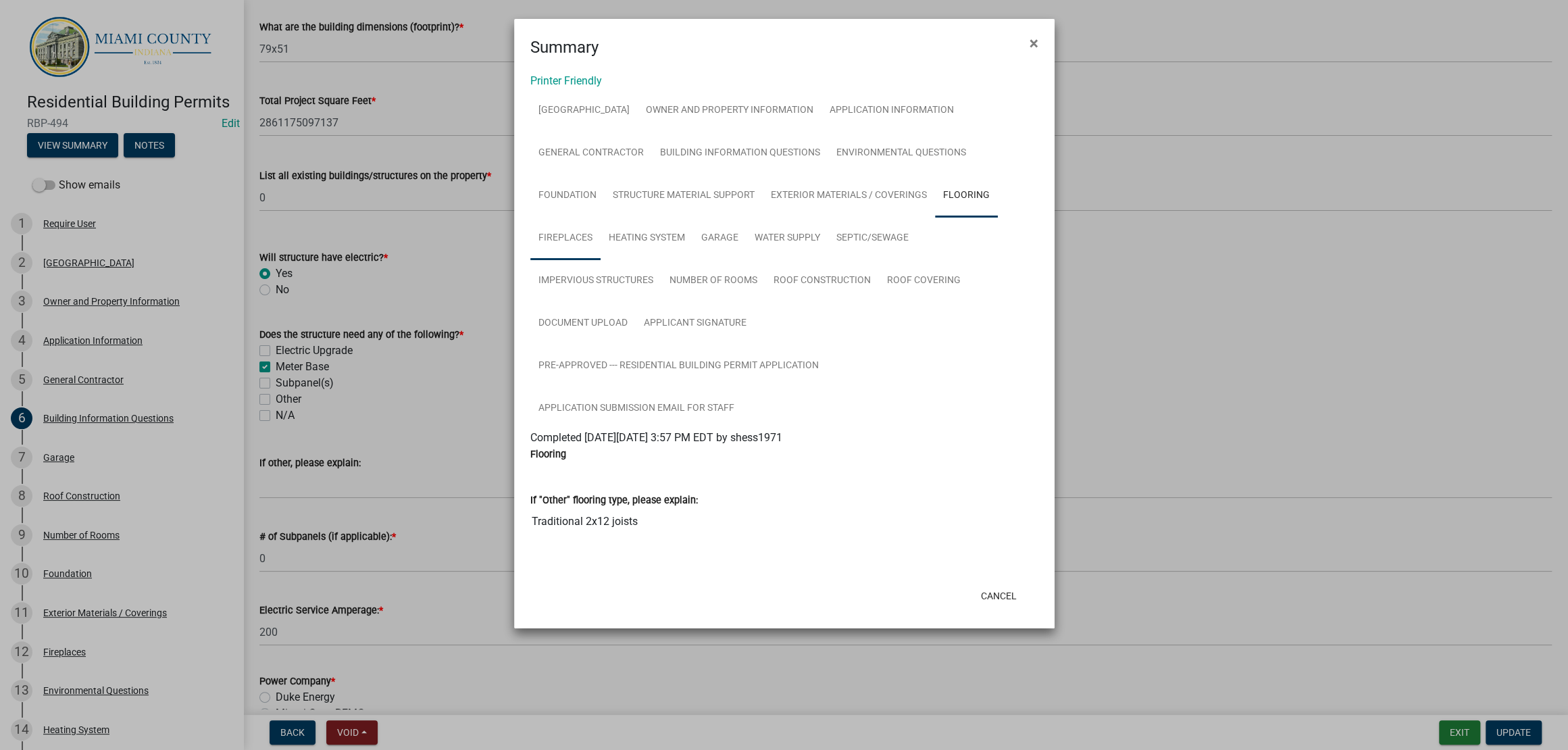
click at [577, 260] on link "Fireplaces" at bounding box center [565, 238] width 70 height 43
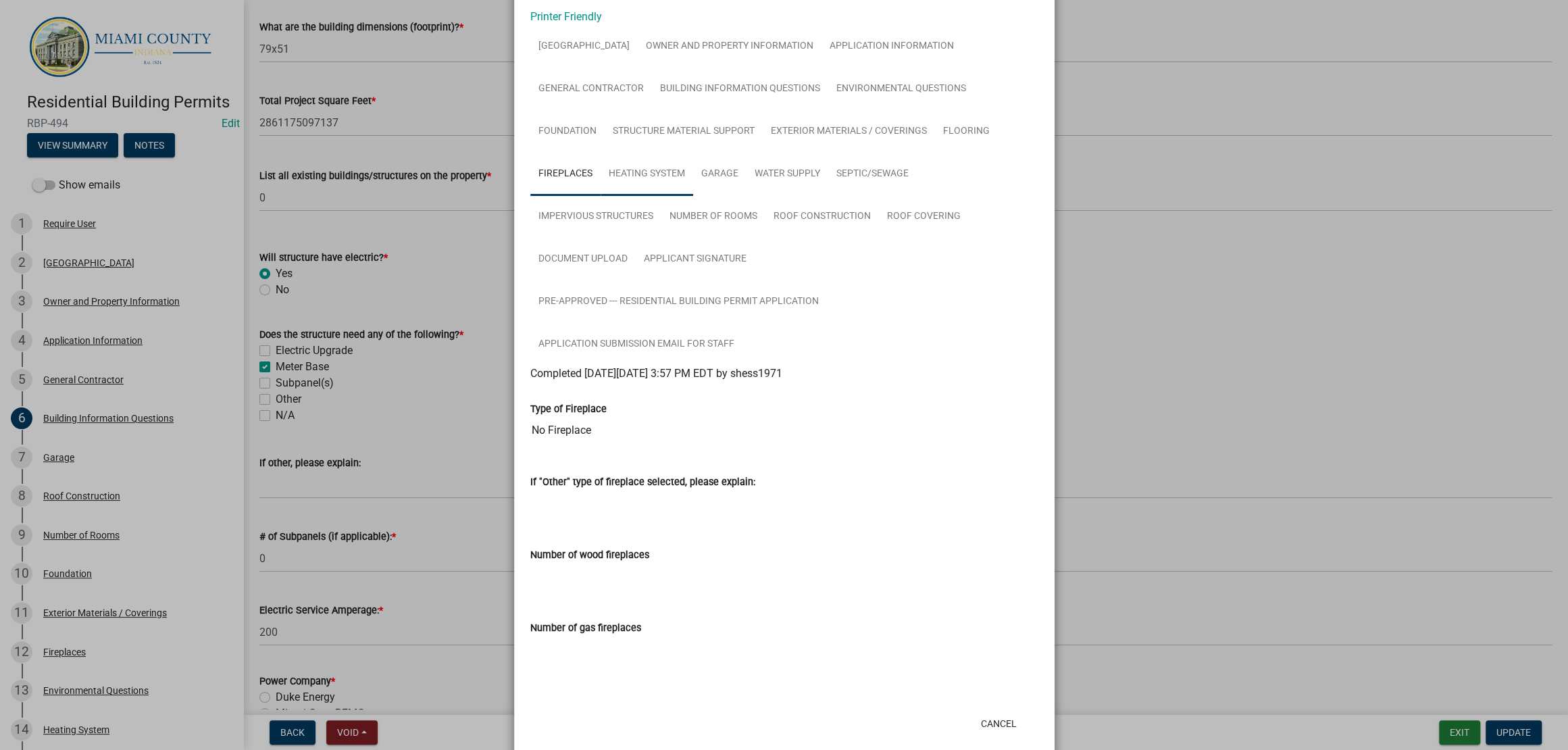
click at [658, 196] on link "Heating System" at bounding box center [646, 175] width 93 height 43
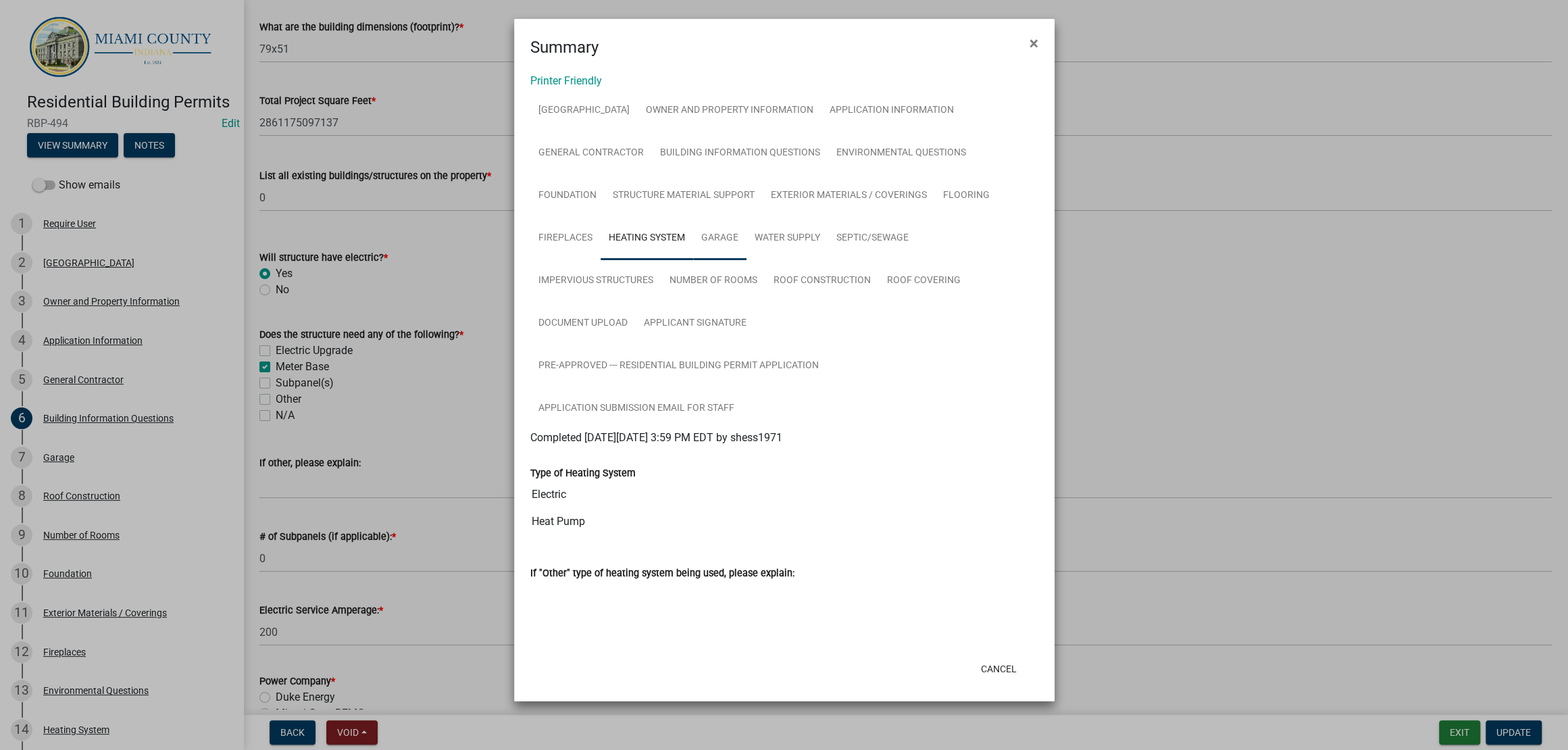
click at [728, 260] on link "Garage" at bounding box center [720, 238] width 53 height 43
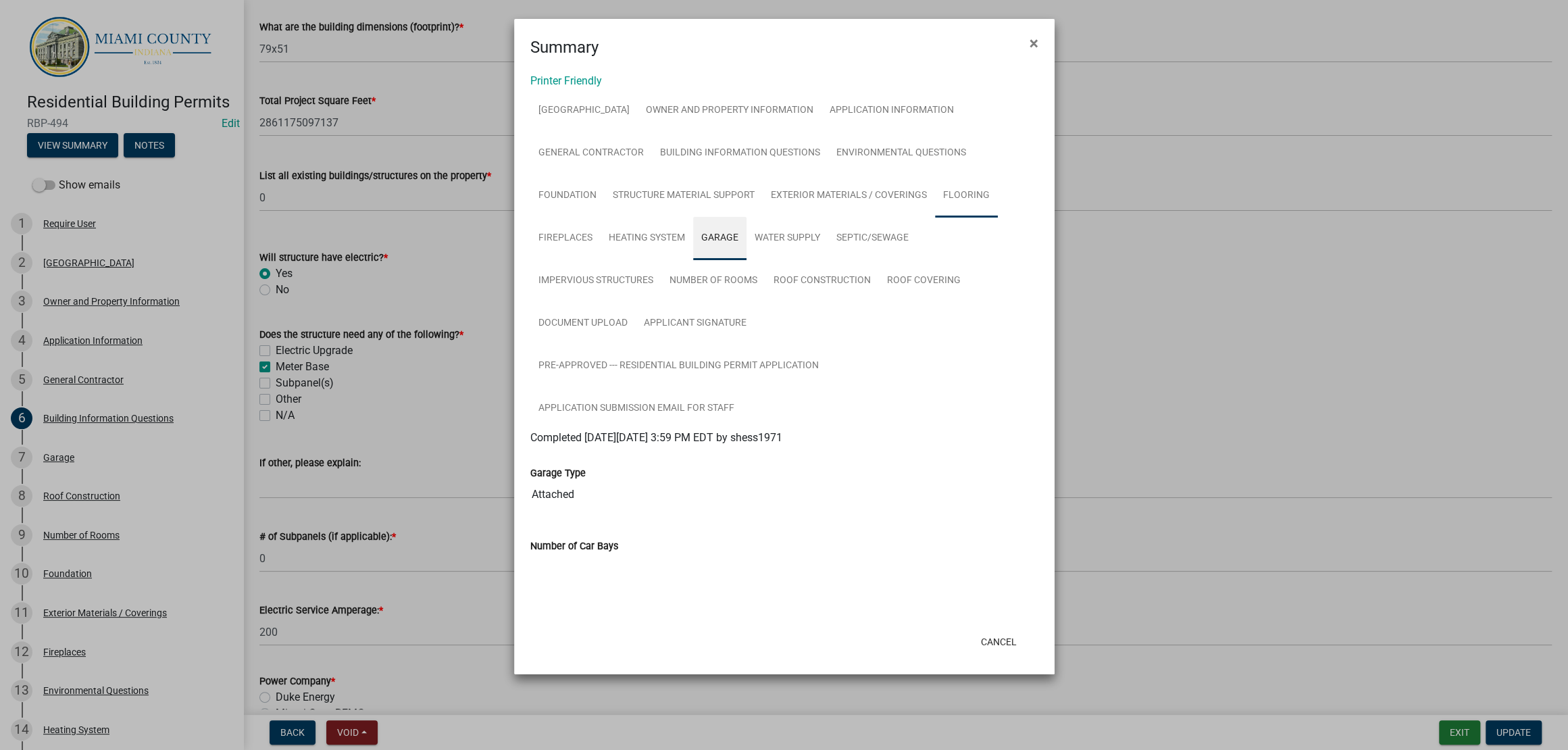
click at [952, 217] on link "Flooring" at bounding box center [967, 196] width 63 height 43
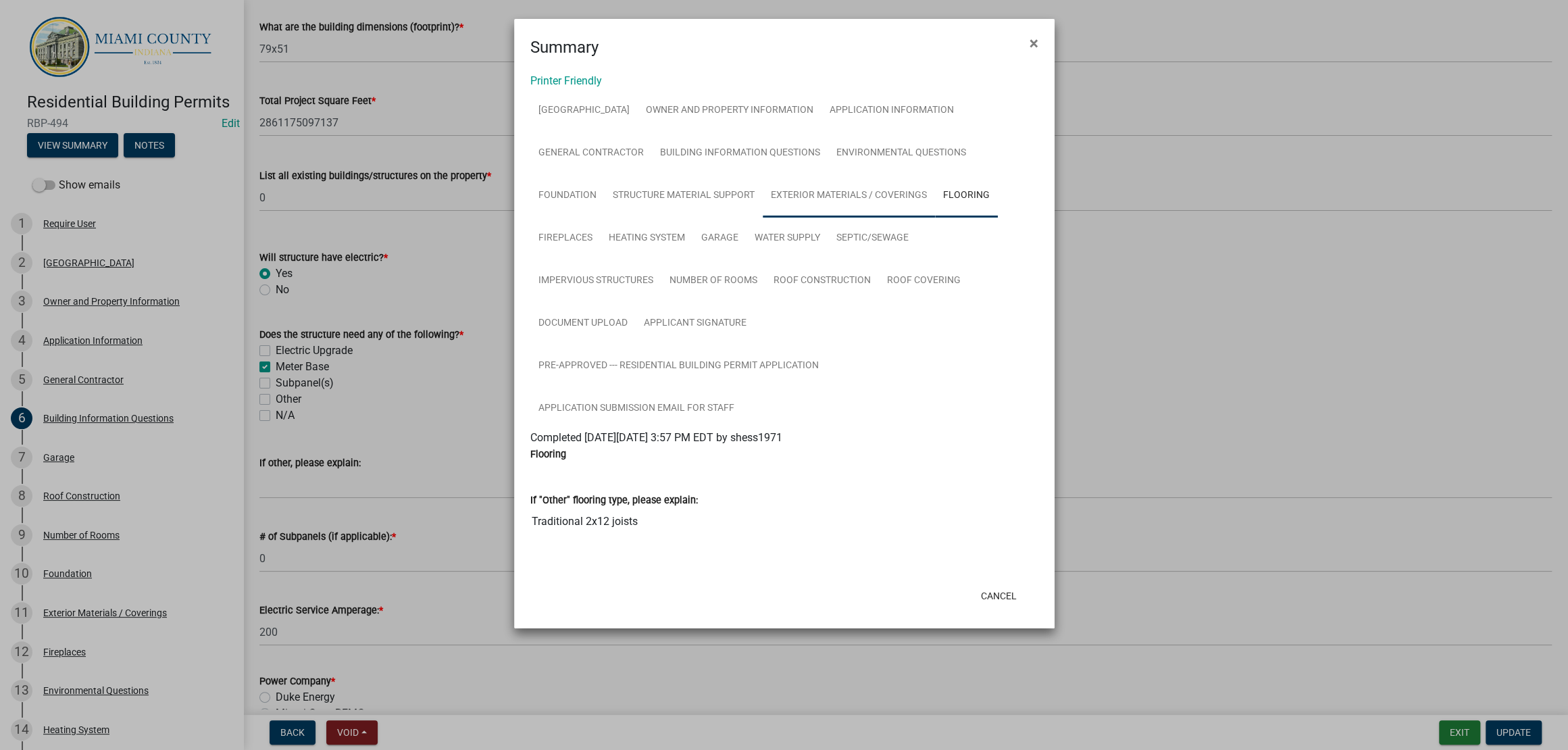
click at [858, 217] on link "Exterior Materials / Coverings" at bounding box center [849, 196] width 172 height 43
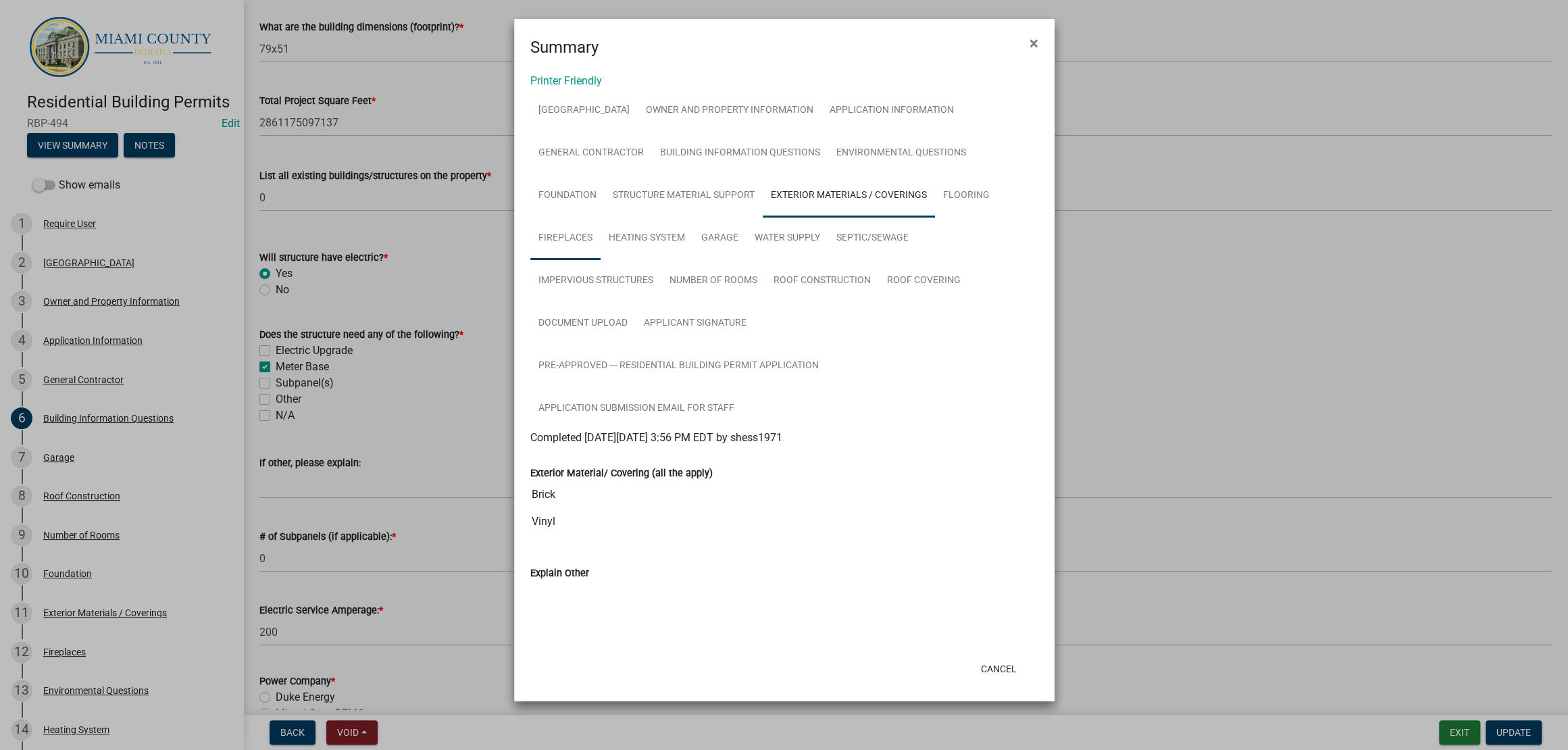
click at [600, 260] on link "Fireplaces" at bounding box center [565, 238] width 70 height 43
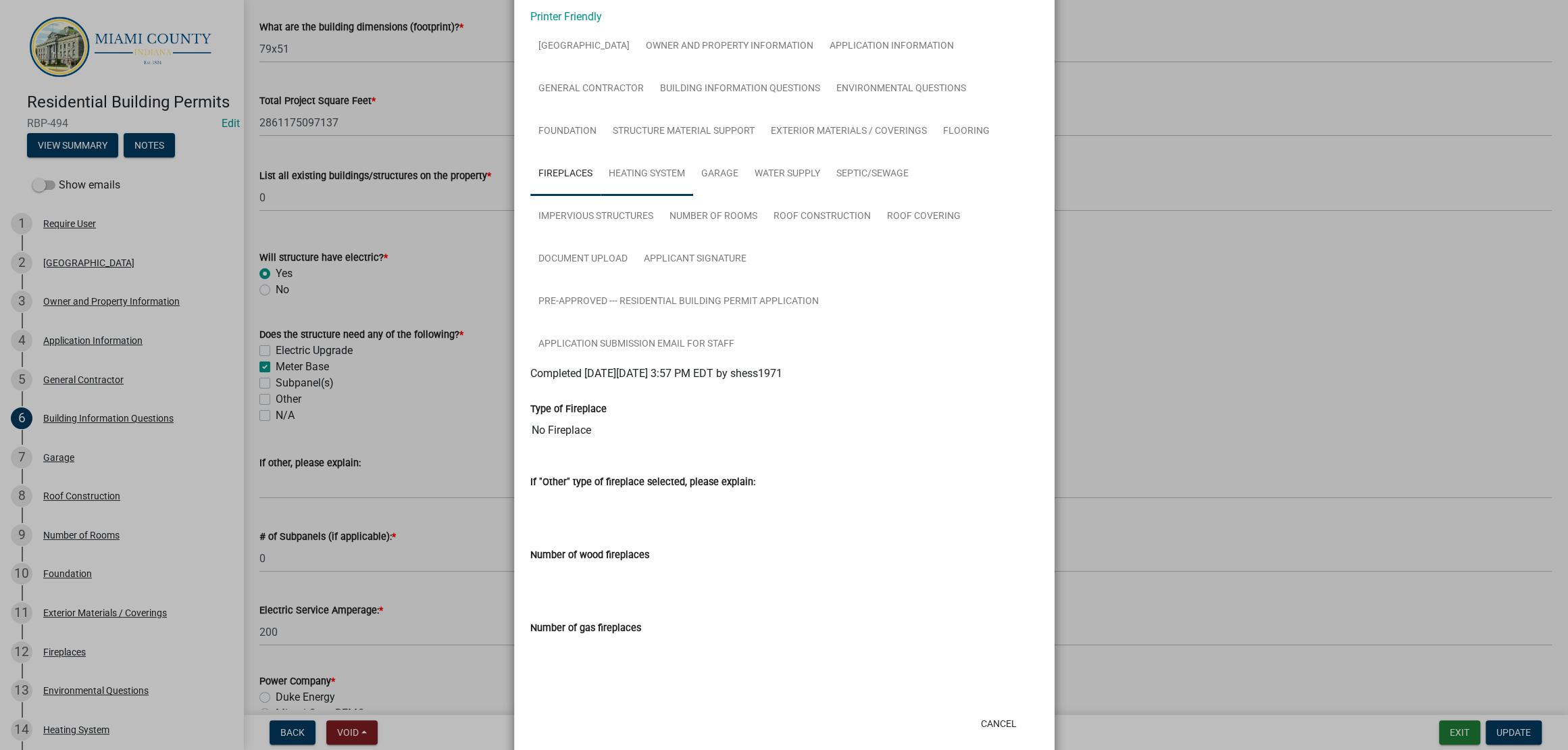
click at [653, 196] on link "Heating System" at bounding box center [646, 175] width 93 height 43
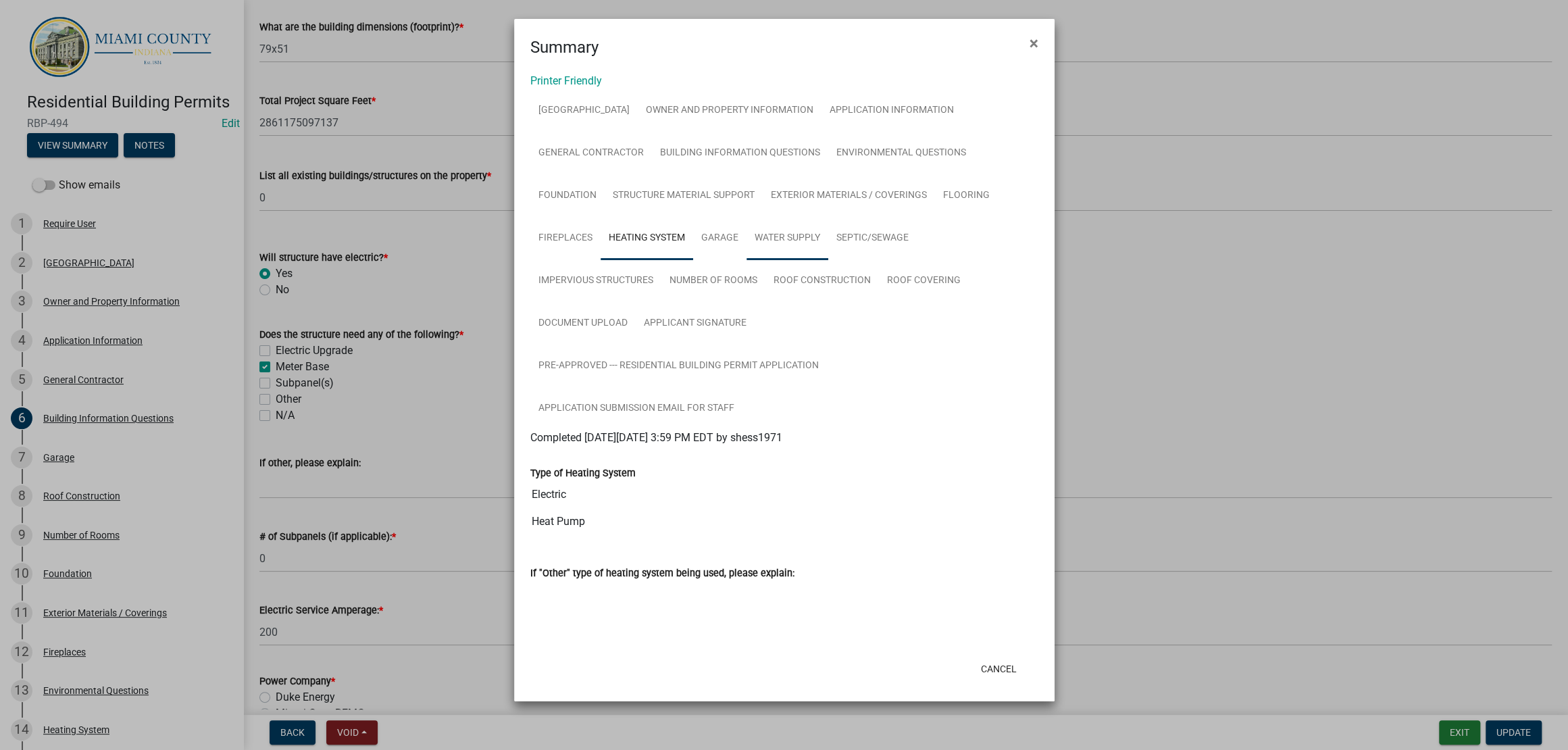
click at [792, 260] on link "Water Supply" at bounding box center [787, 238] width 82 height 43
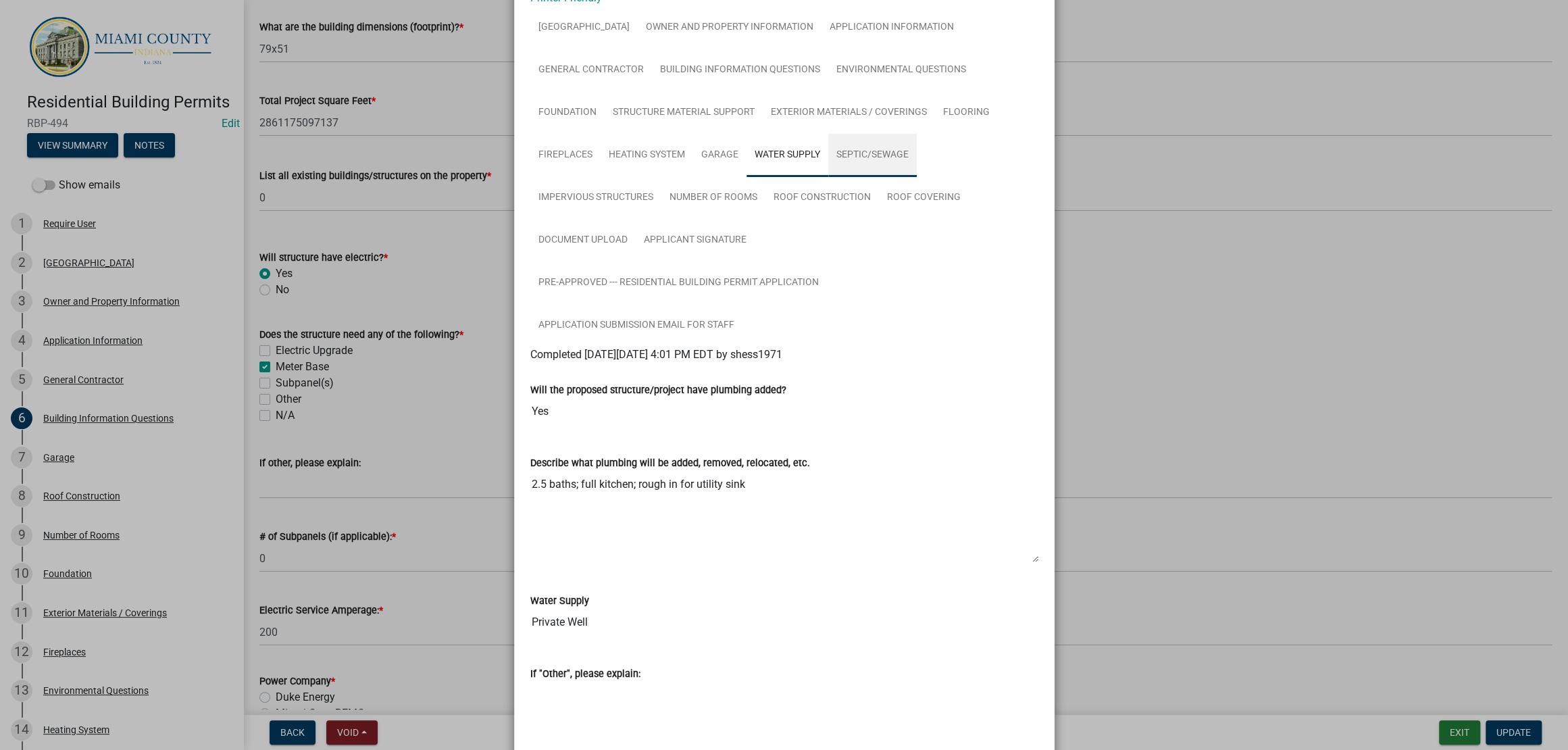
click at [917, 177] on link "Septic/Sewage" at bounding box center [873, 155] width 89 height 43
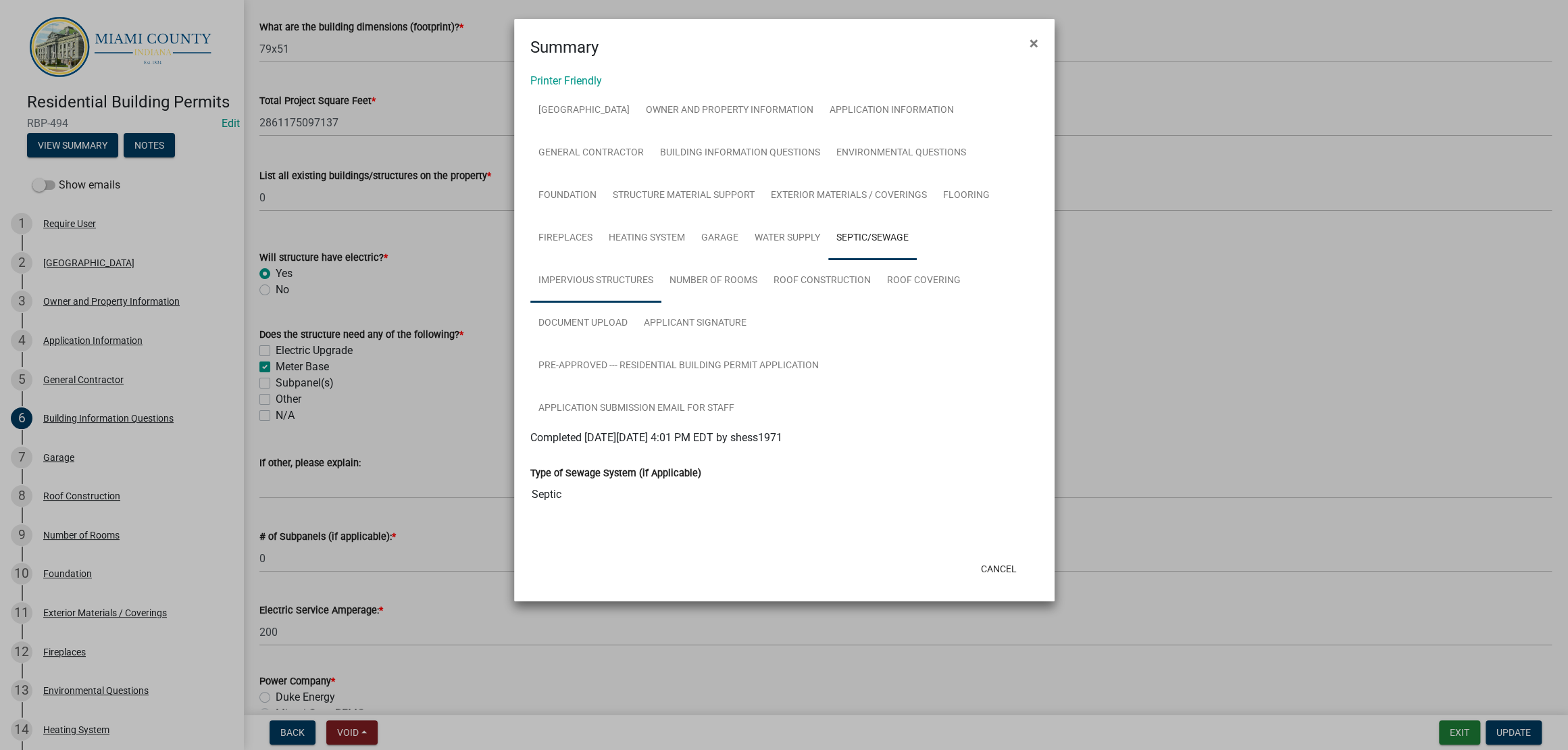
click at [620, 303] on link "Impervious Structures" at bounding box center [596, 281] width 131 height 43
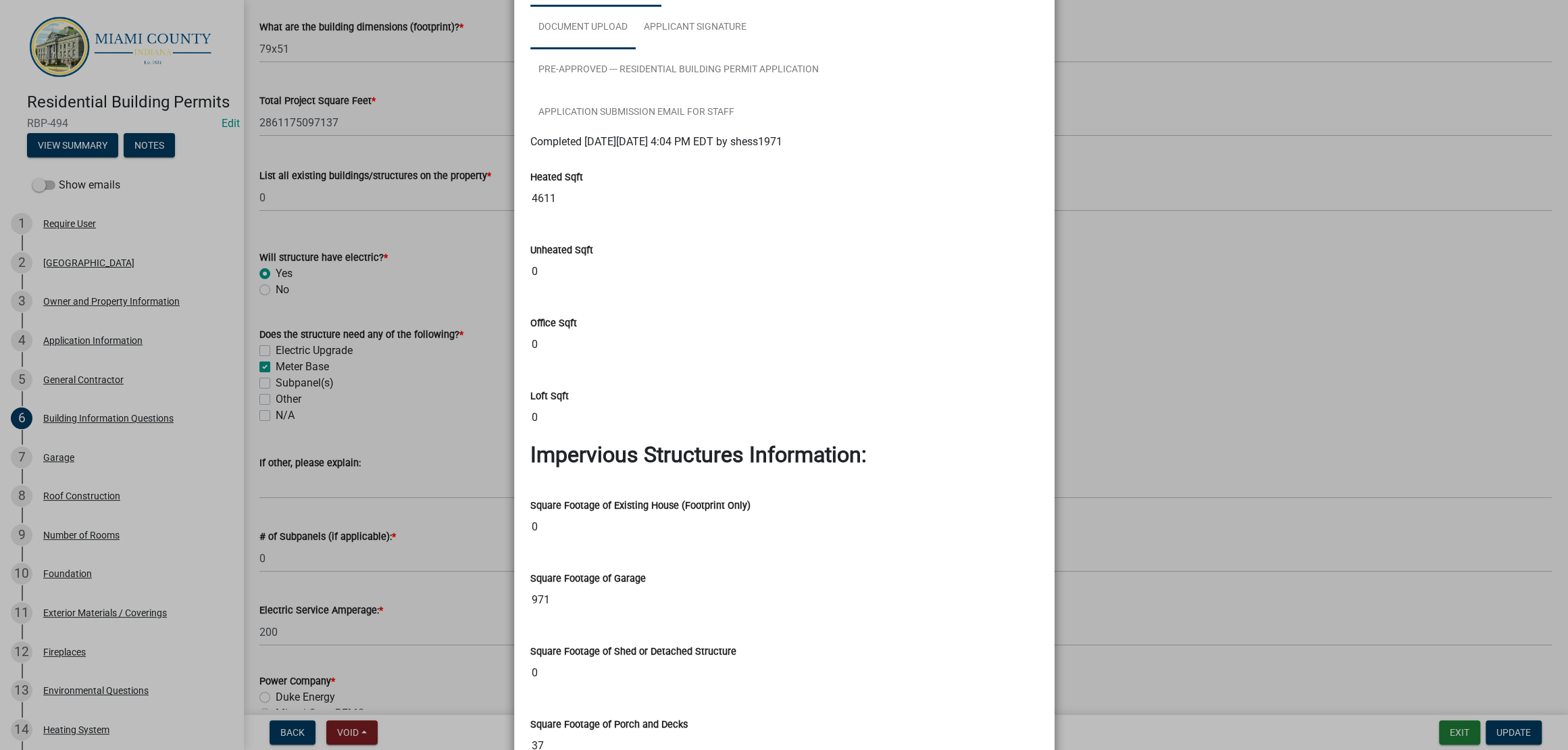
scroll to position [295, 0]
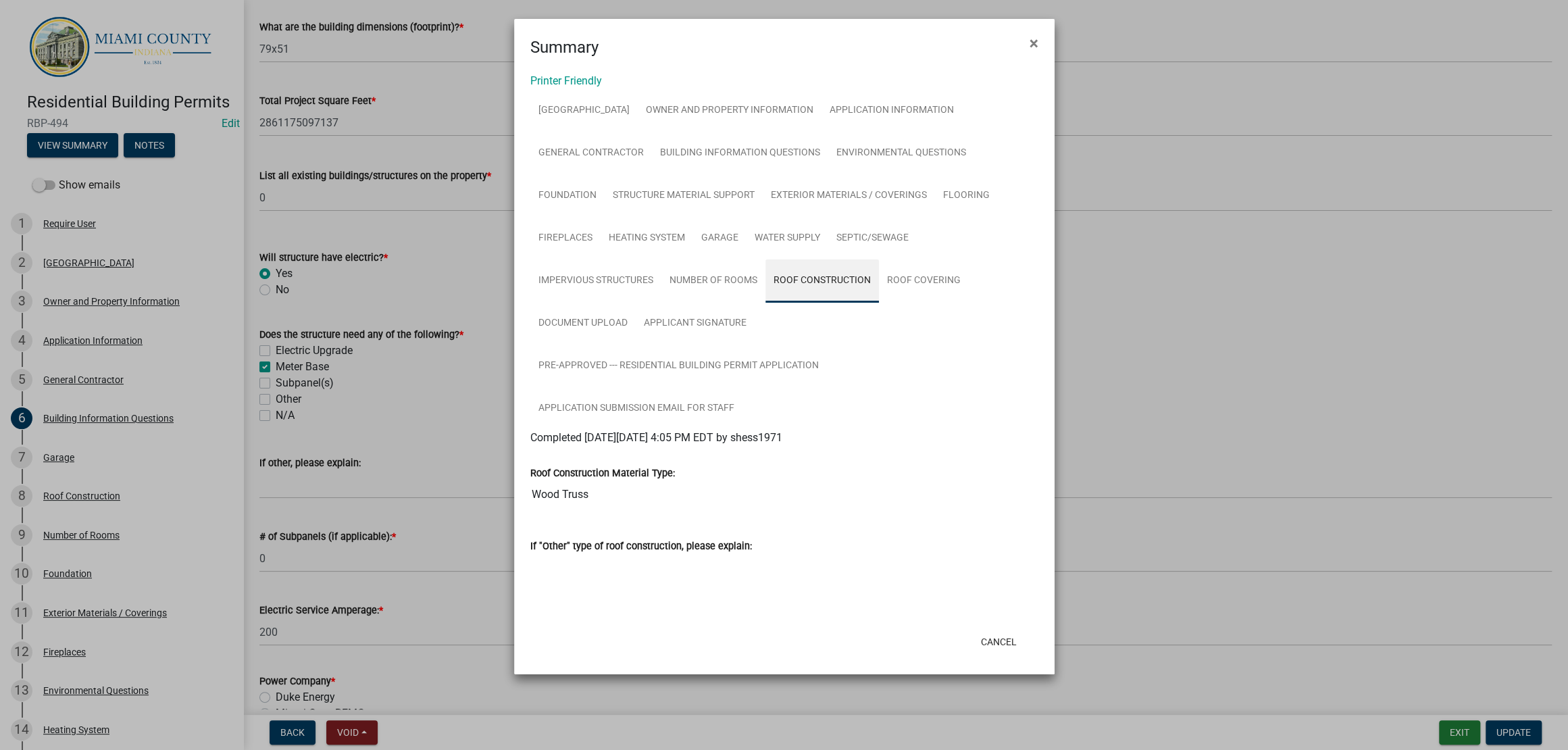
scroll to position [155, 0]
click at [765, 259] on link "Number of Rooms" at bounding box center [713, 281] width 104 height 43
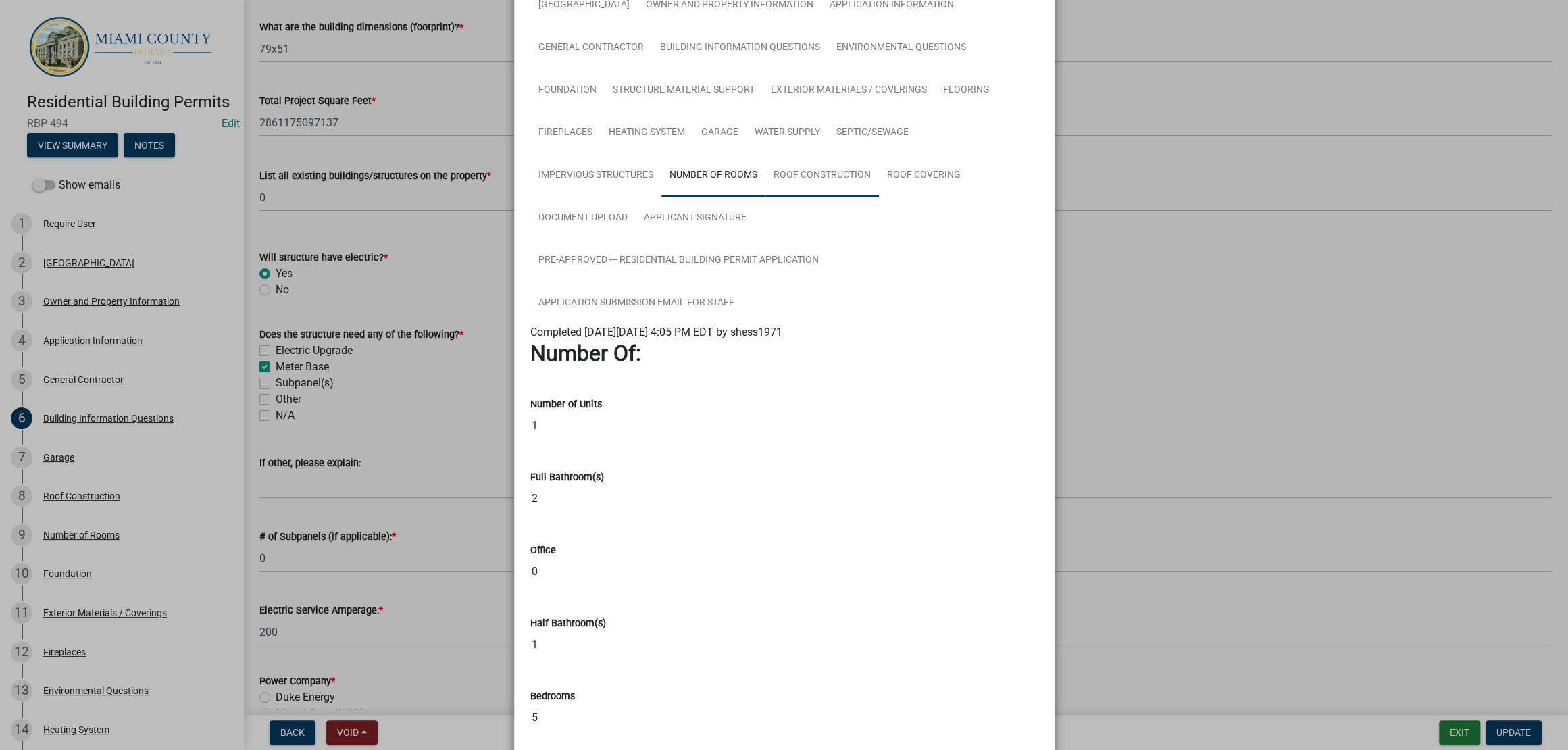
scroll to position [105, 0]
click at [879, 198] on link "Roof Construction" at bounding box center [822, 176] width 113 height 43
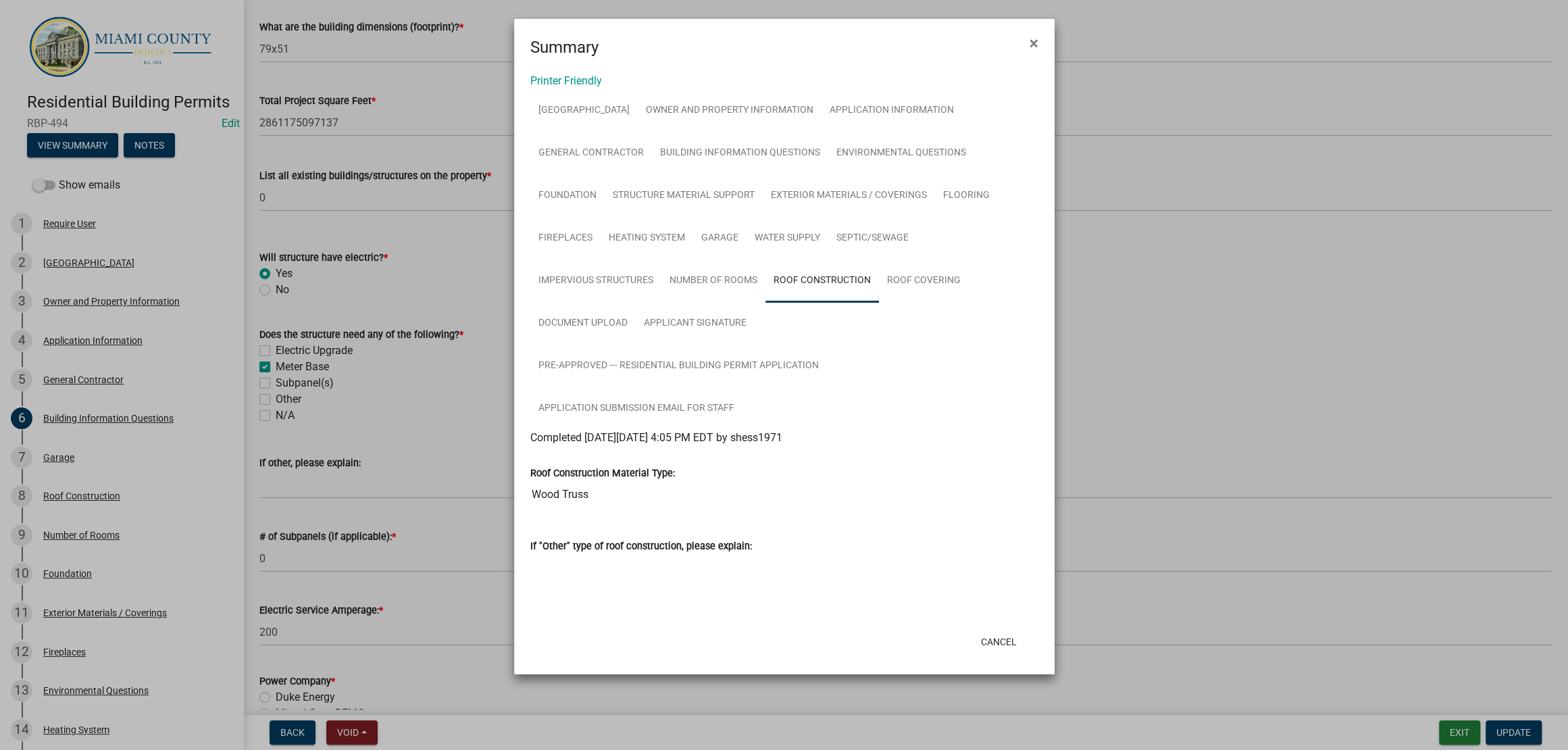
scroll to position [155, 0]
click at [879, 284] on link "Roof Covering" at bounding box center [924, 281] width 90 height 43
click at [636, 312] on link "Document Upload" at bounding box center [583, 323] width 105 height 43
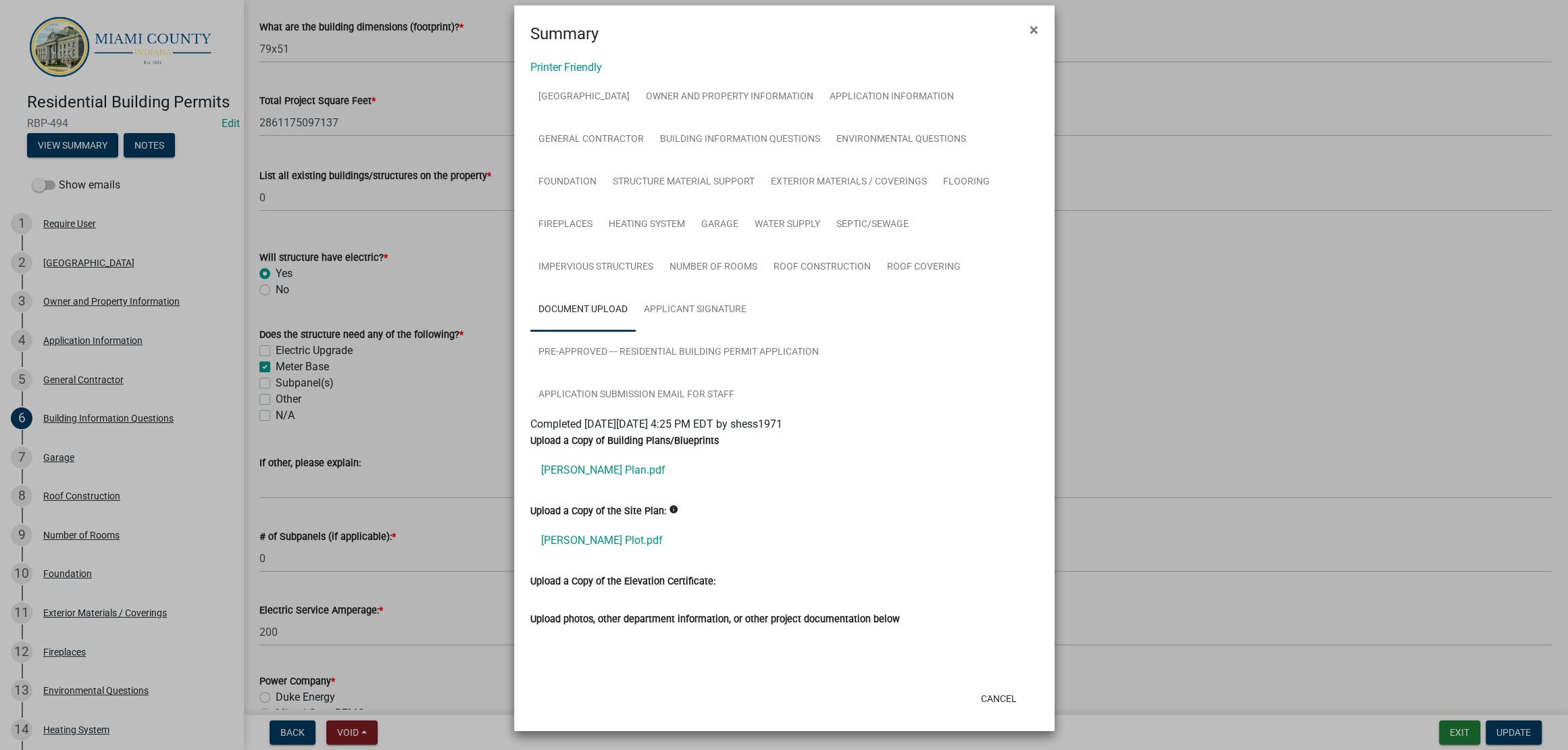
scroll to position [40, 0]
click at [1461, 510] on ngb-modal-window "Summary × Printer Friendly JEFFERSON TOWNSHIP Owner and Property Information Ap…" at bounding box center [784, 375] width 1568 height 750
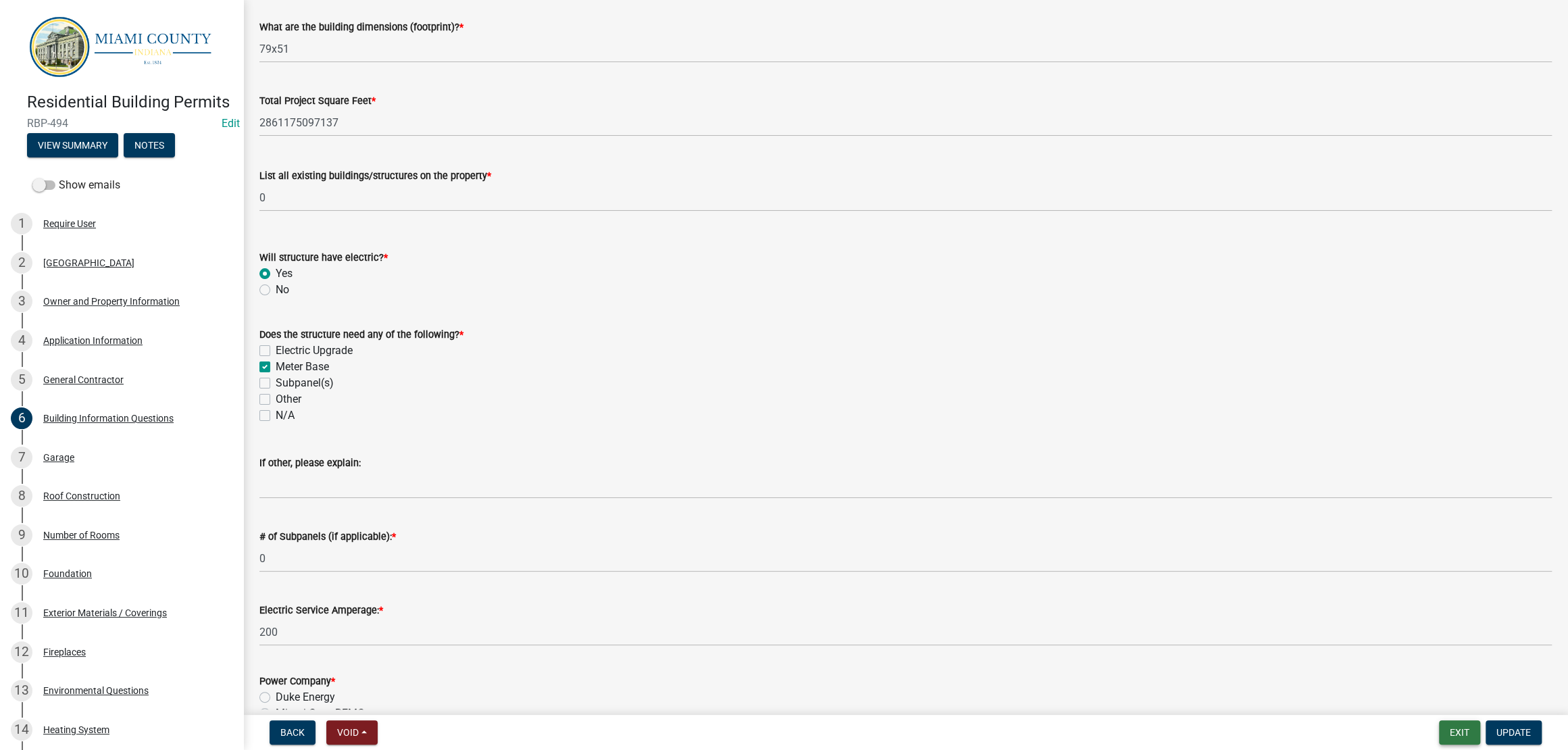
click at [1439, 733] on button "Exit" at bounding box center [1459, 732] width 41 height 24
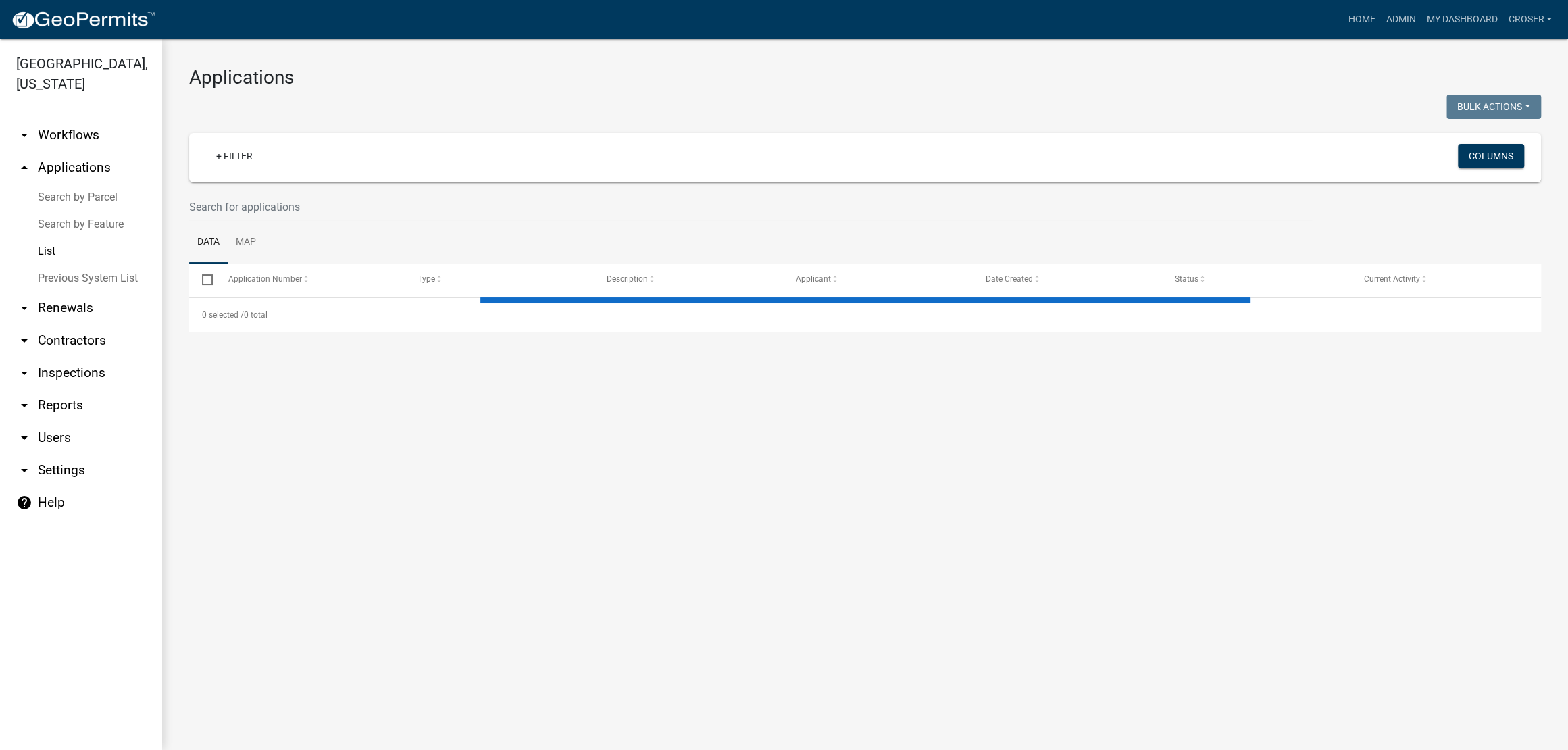
select select "3: 100"
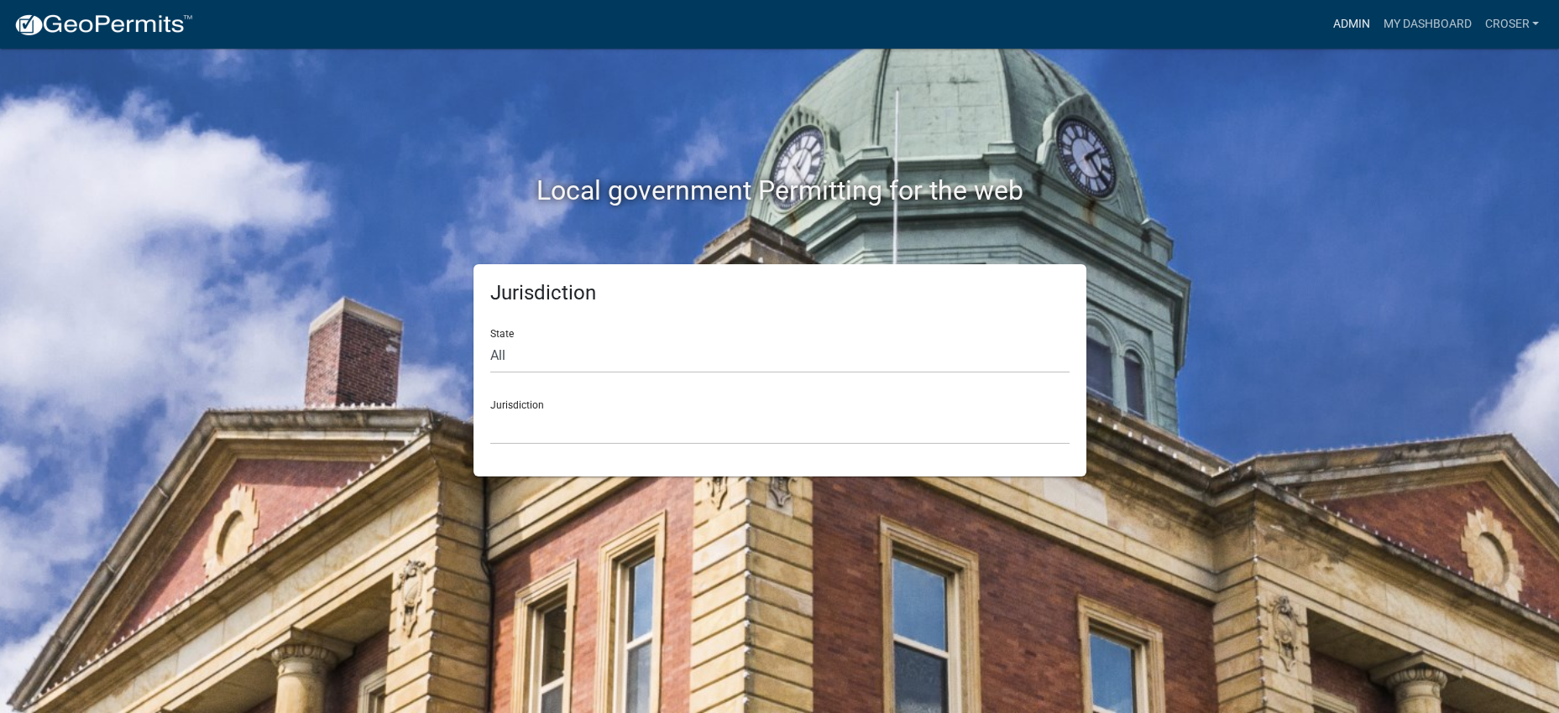
click at [1325, 25] on link "Admin" at bounding box center [1350, 24] width 50 height 32
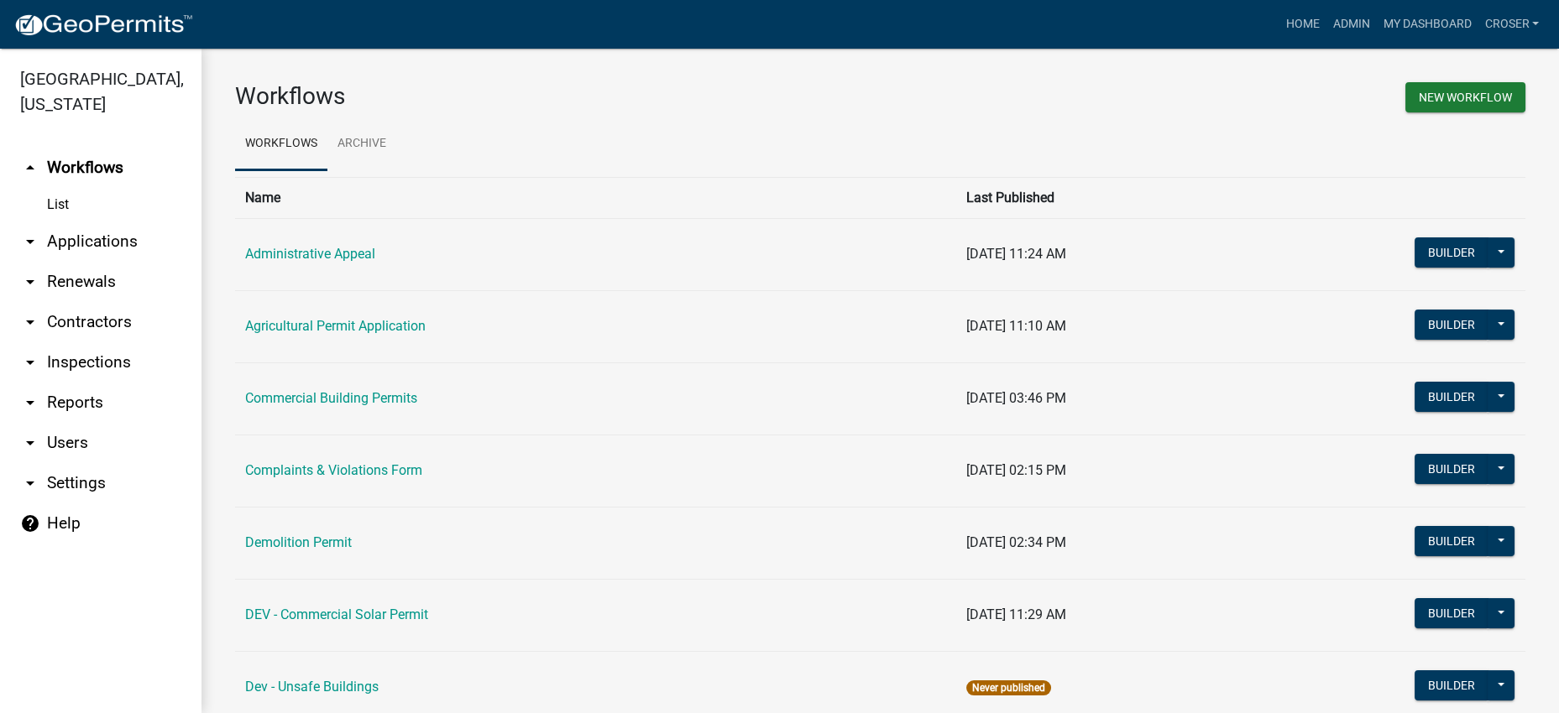
drag, startPoint x: 150, startPoint y: 274, endPoint x: 144, endPoint y: 303, distance: 29.3
click at [150, 262] on link "arrow_drop_down Applications" at bounding box center [100, 242] width 201 height 40
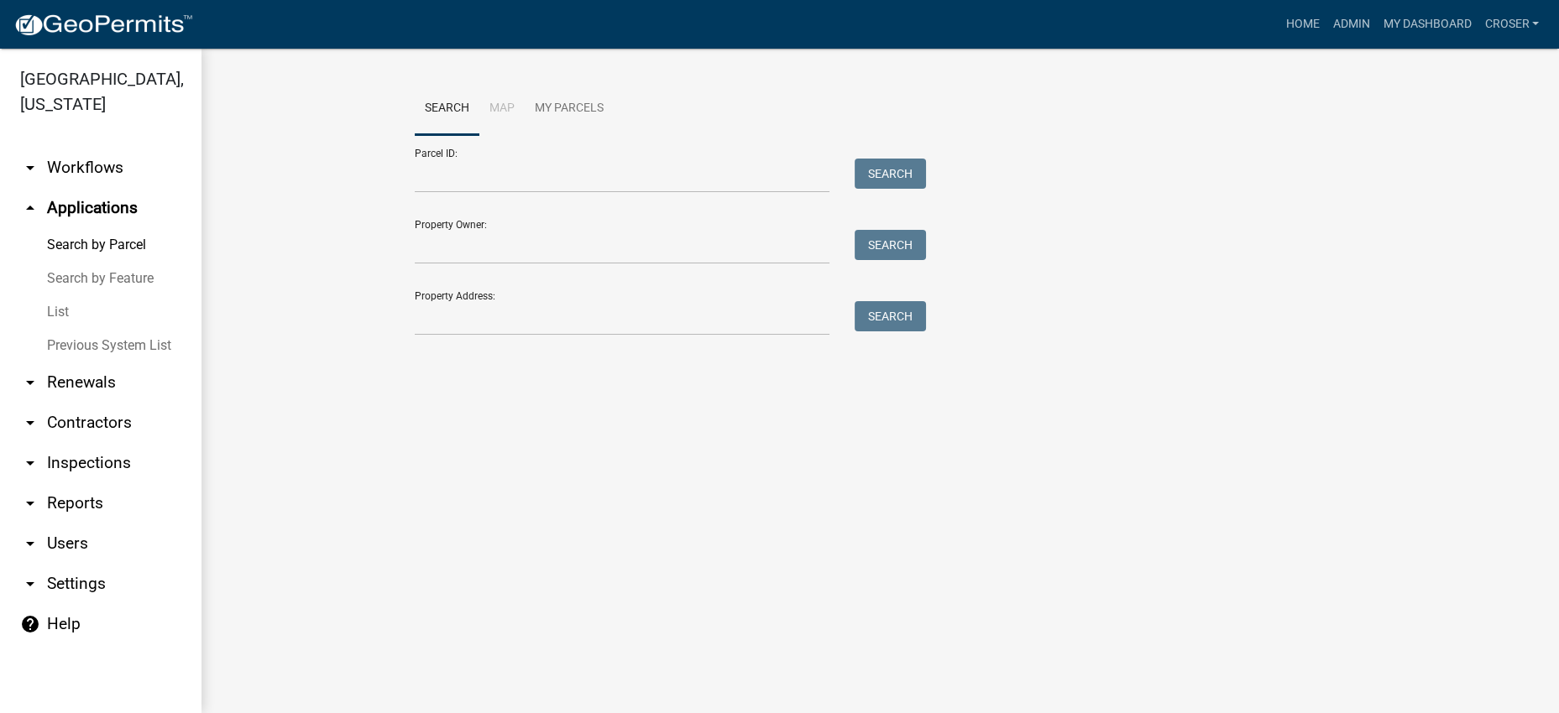
click at [76, 329] on link "List" at bounding box center [100, 312] width 201 height 34
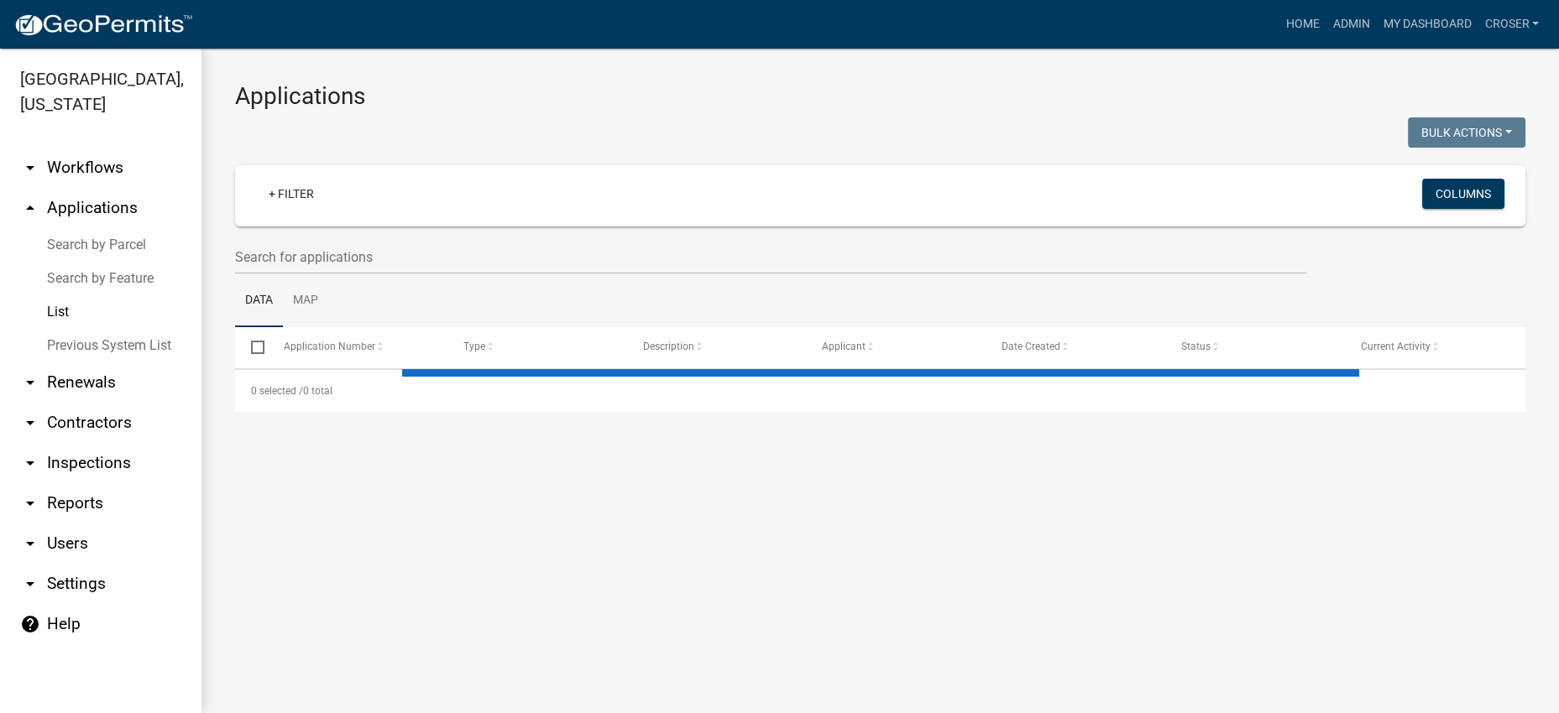
select select "3: 100"
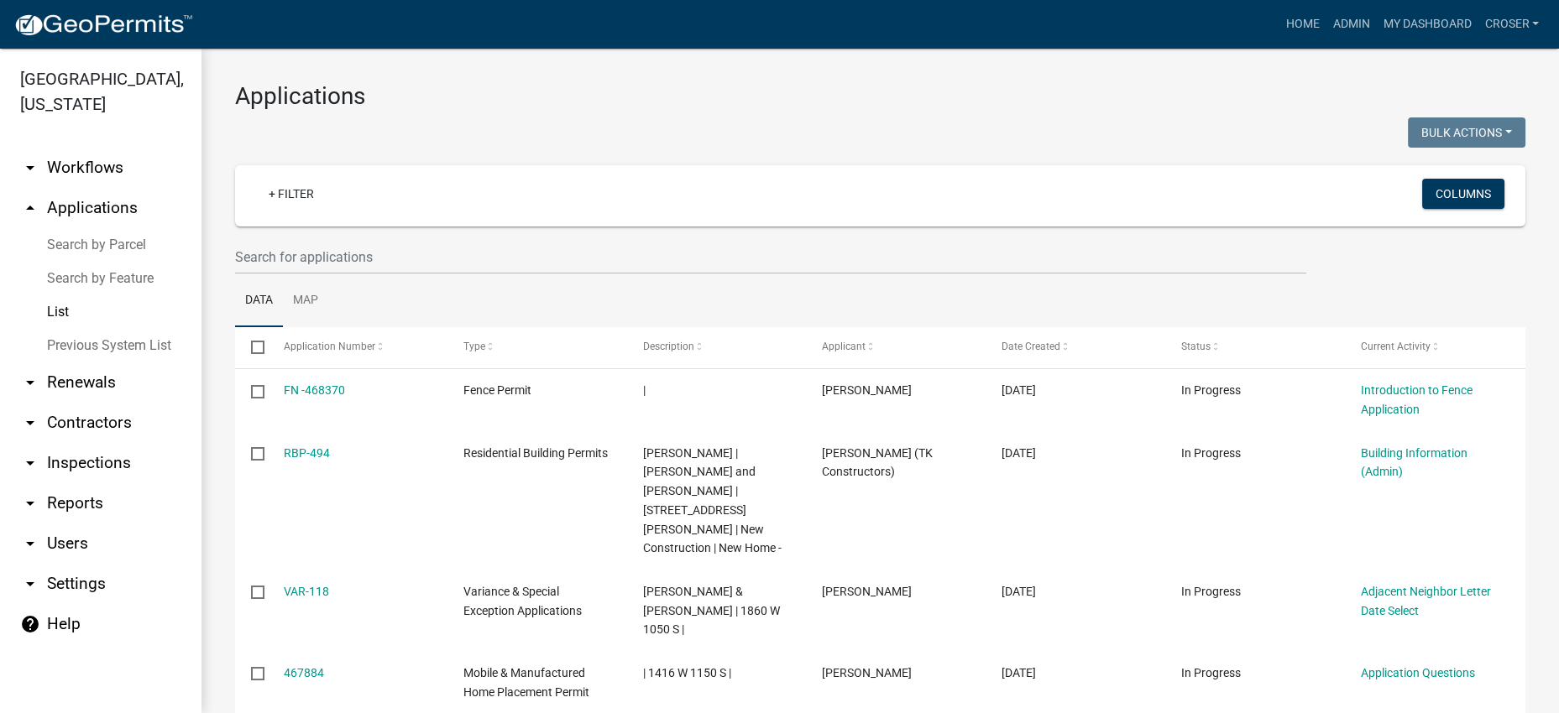
click at [126, 262] on link "Search by Parcel" at bounding box center [100, 245] width 201 height 34
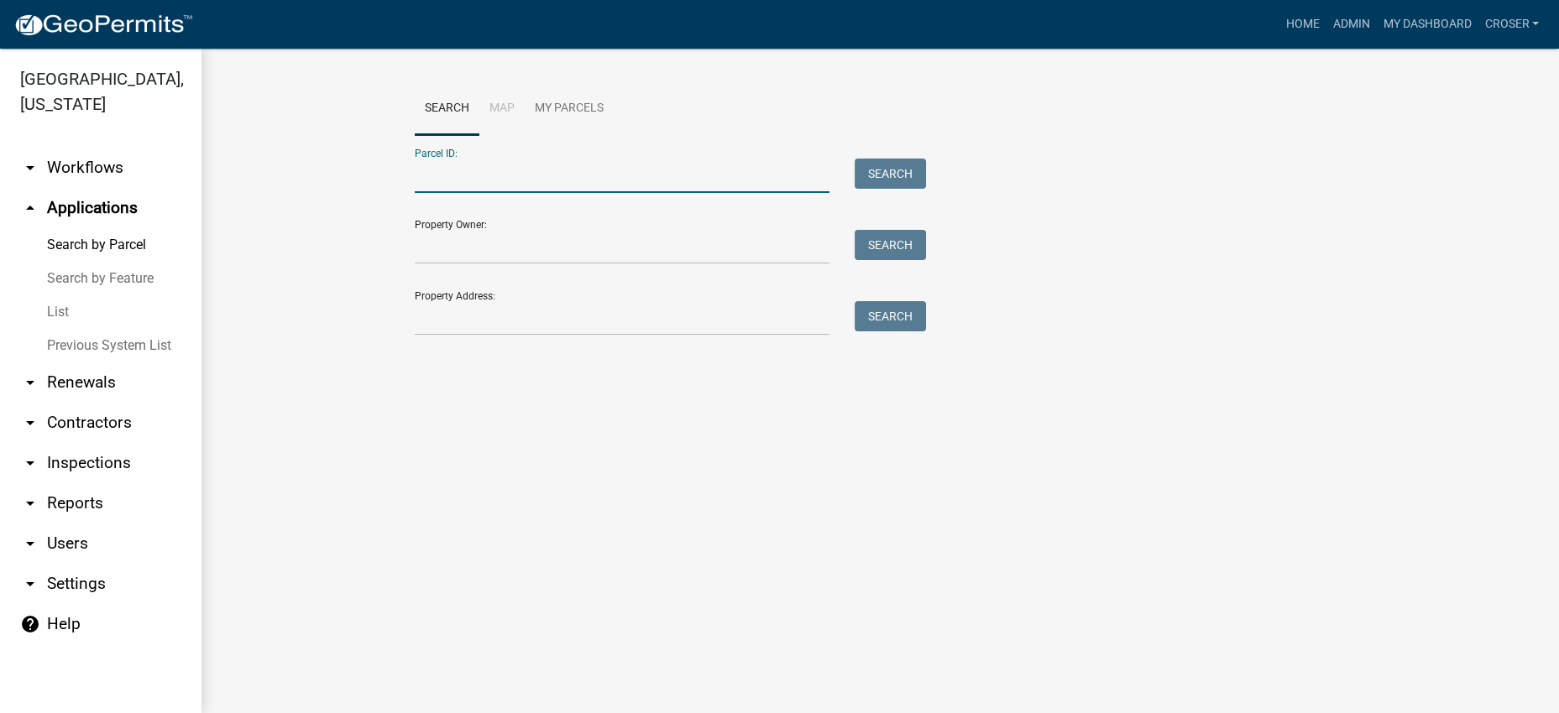
click at [566, 193] on input "Parcel ID:" at bounding box center [622, 176] width 415 height 34
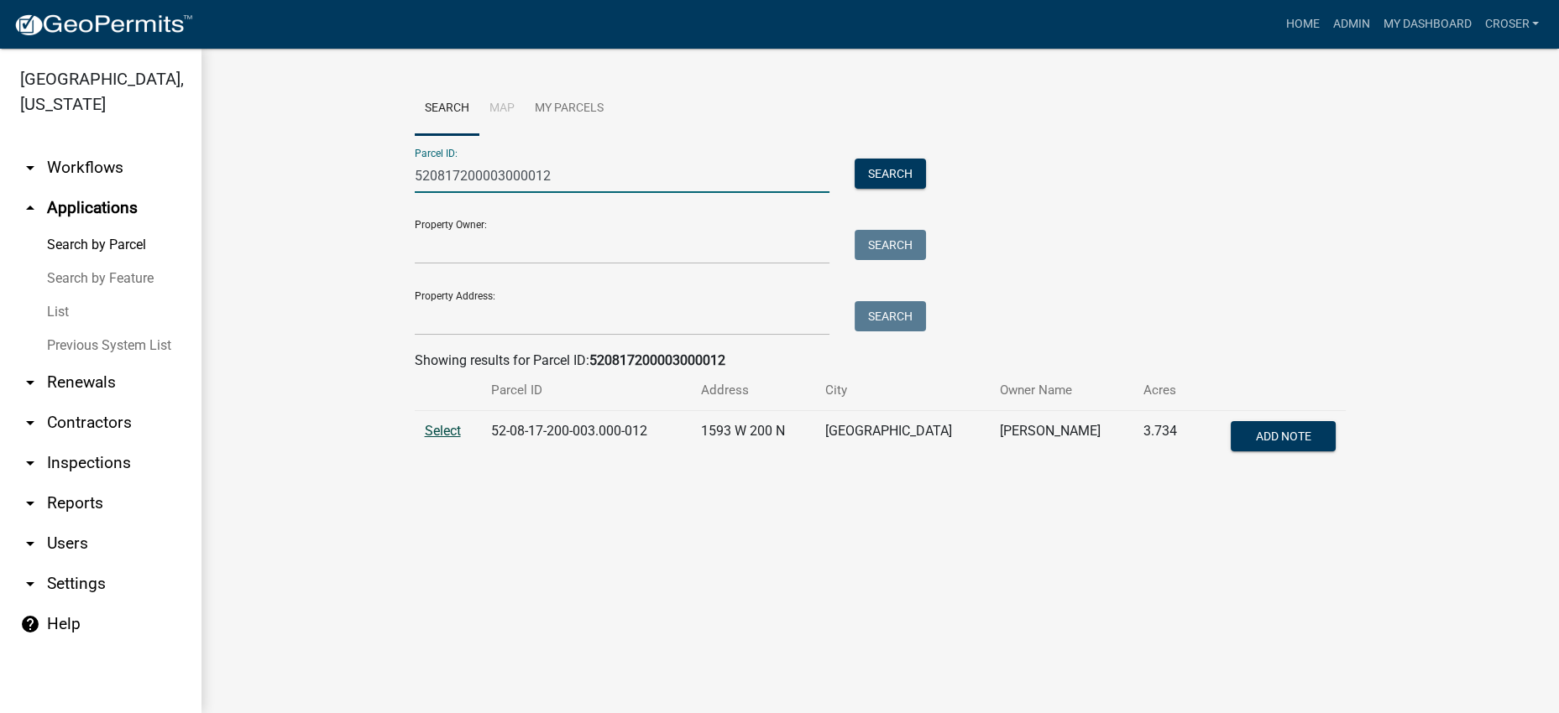
type input "520817200003000012"
click at [441, 439] on span "Select" at bounding box center [443, 431] width 36 height 16
